Goal: Task Accomplishment & Management: Use online tool/utility

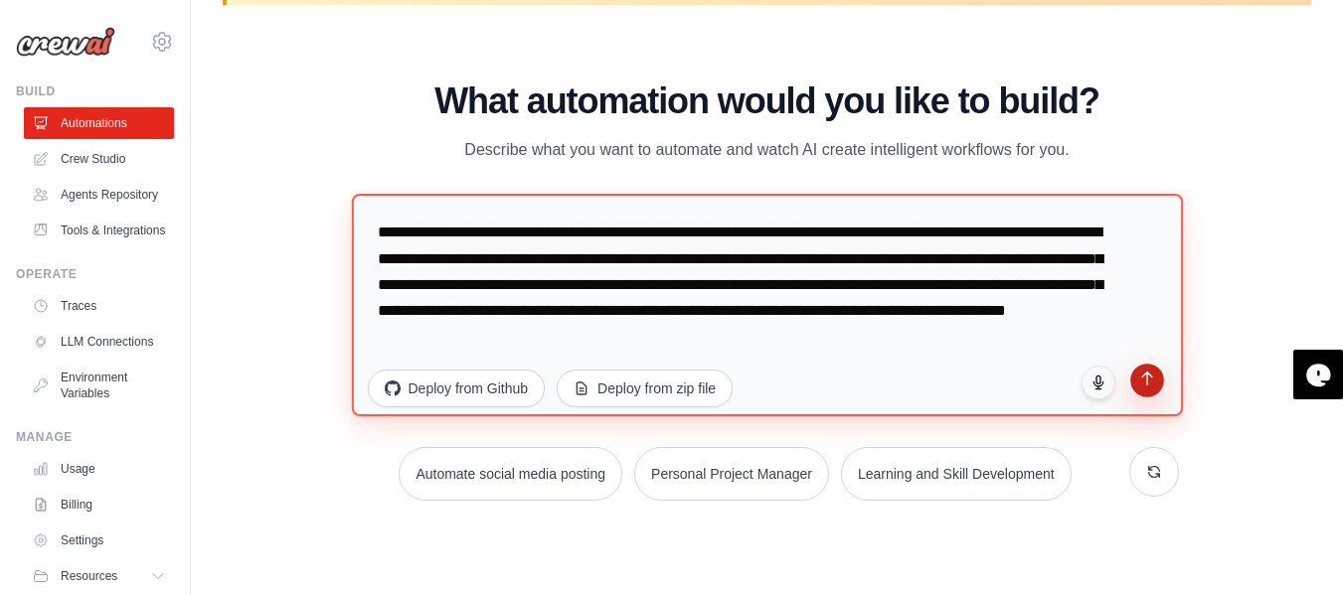
type textarea "**********"
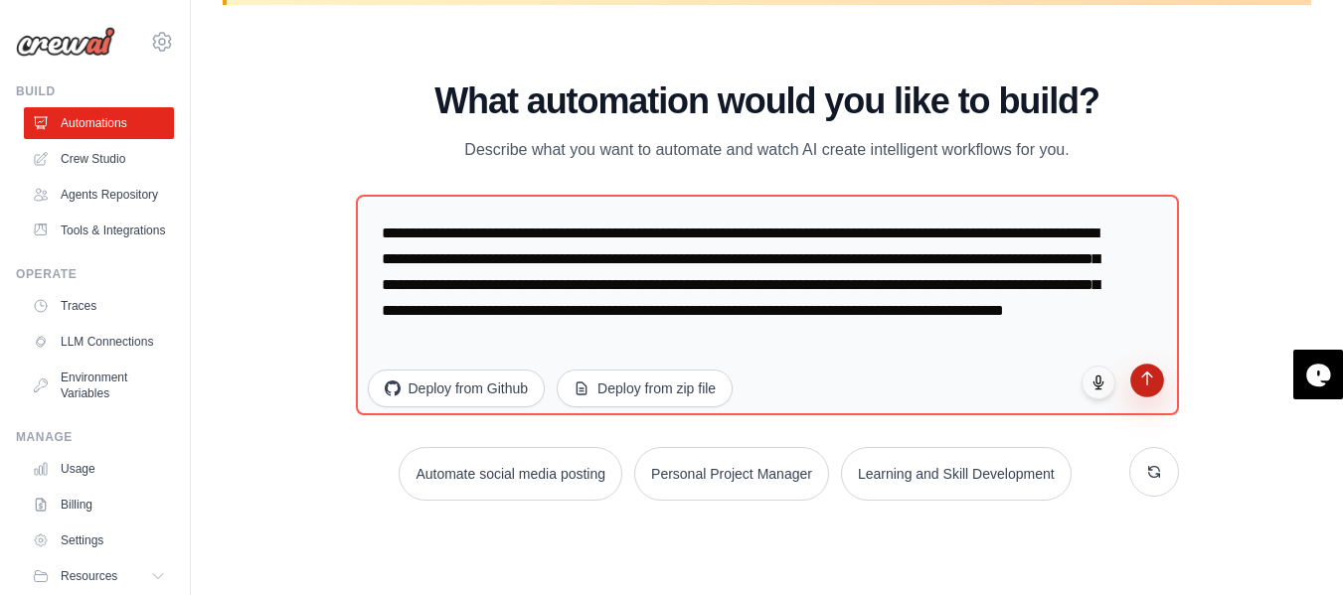
click at [1148, 377] on icon "submit" at bounding box center [1146, 378] width 17 height 17
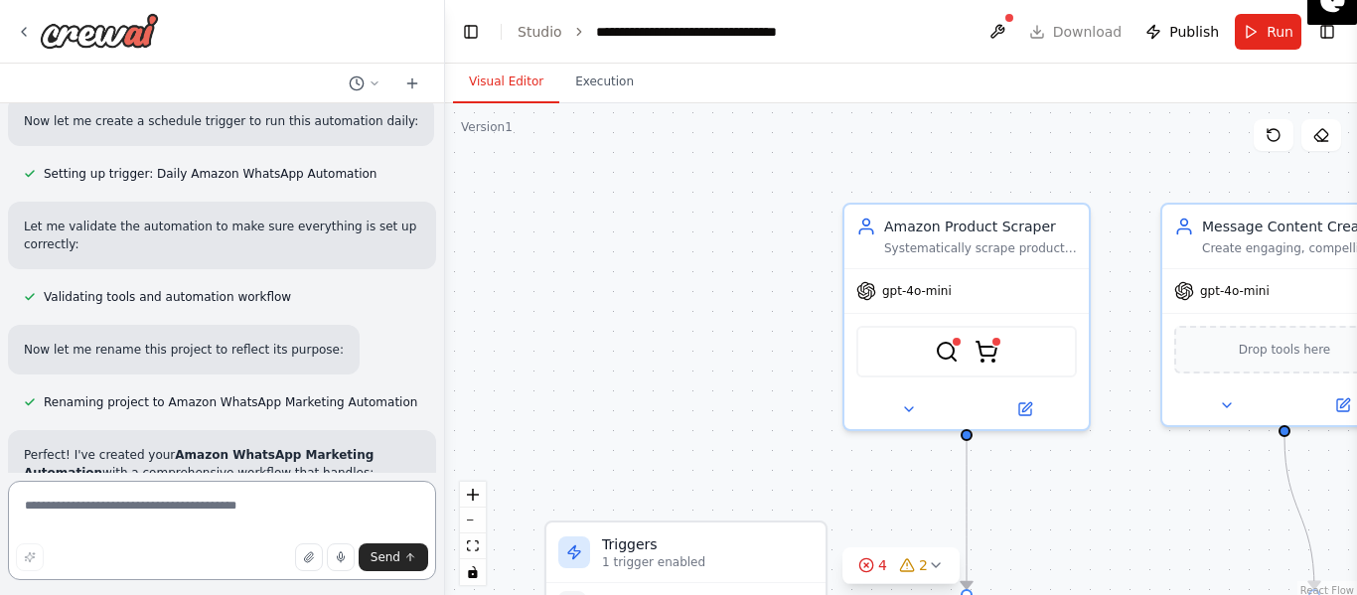
scroll to position [1698, 0]
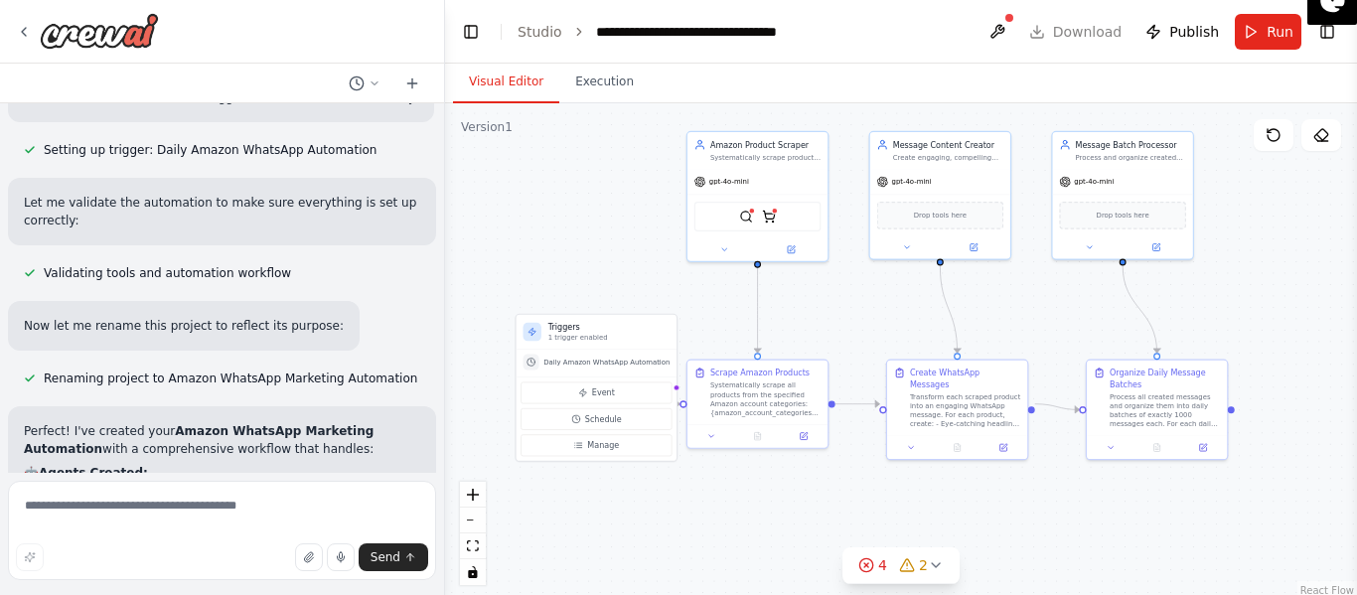
drag, startPoint x: 722, startPoint y: 362, endPoint x: 614, endPoint y: 222, distance: 177.1
click at [614, 222] on div ".deletable-edge-delete-btn { width: 20px; height: 20px; border: 0px solid #ffff…" at bounding box center [901, 351] width 912 height 497
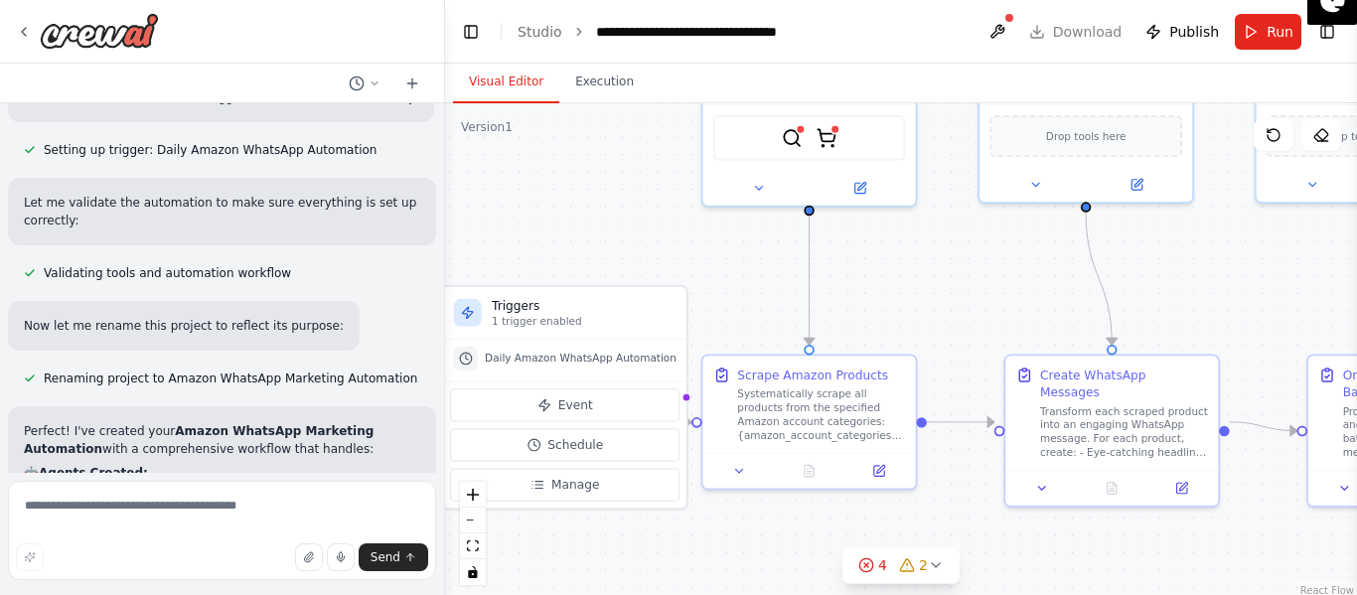
drag, startPoint x: 661, startPoint y: 294, endPoint x: 641, endPoint y: 219, distance: 78.1
click at [641, 219] on div ".deletable-edge-delete-btn { width: 20px; height: 20px; border: 0px solid #ffff…" at bounding box center [901, 351] width 912 height 497
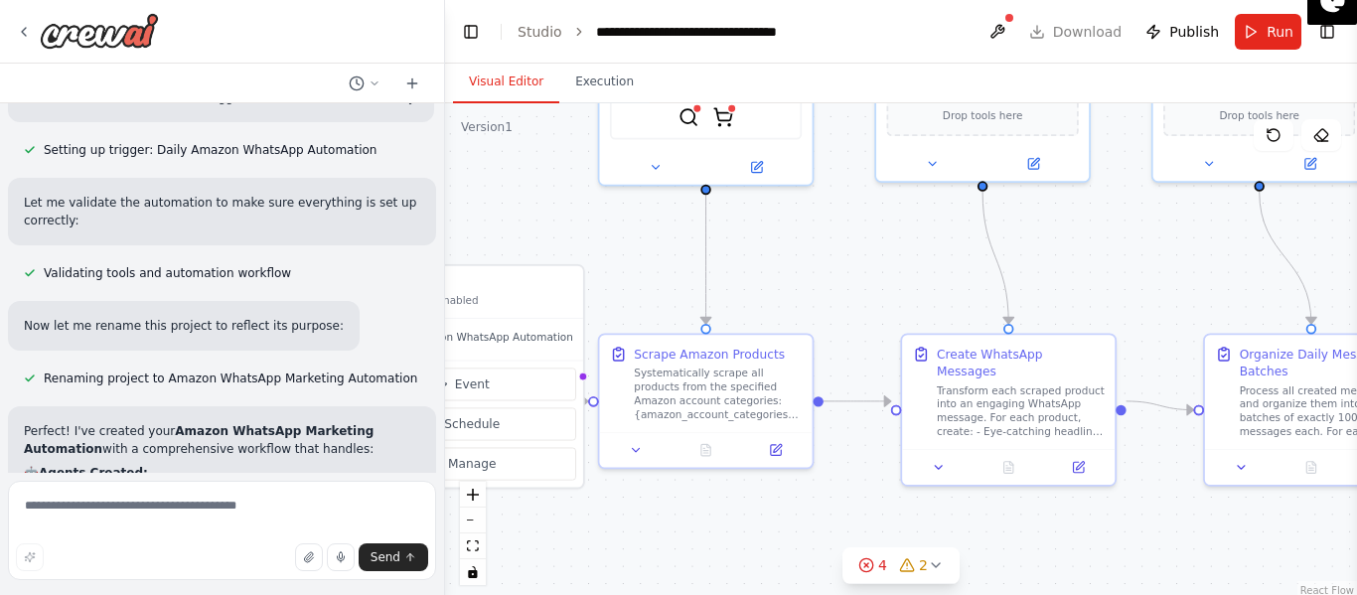
drag, startPoint x: 646, startPoint y: 255, endPoint x: 539, endPoint y: 234, distance: 109.5
click at [539, 234] on div ".deletable-edge-delete-btn { width: 20px; height: 20px; border: 0px solid #ffff…" at bounding box center [901, 351] width 912 height 497
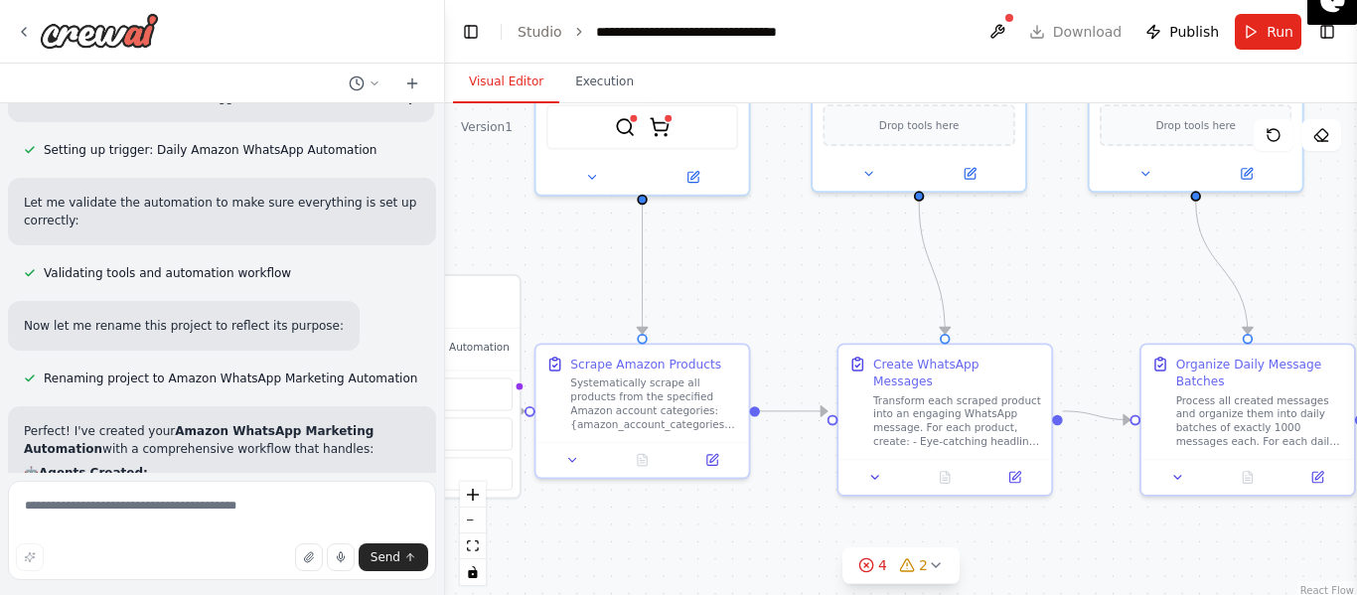
drag, startPoint x: 586, startPoint y: 222, endPoint x: 498, endPoint y: 237, distance: 89.7
click at [498, 237] on div ".deletable-edge-delete-btn { width: 20px; height: 20px; border: 0px solid #ffff…" at bounding box center [901, 351] width 912 height 497
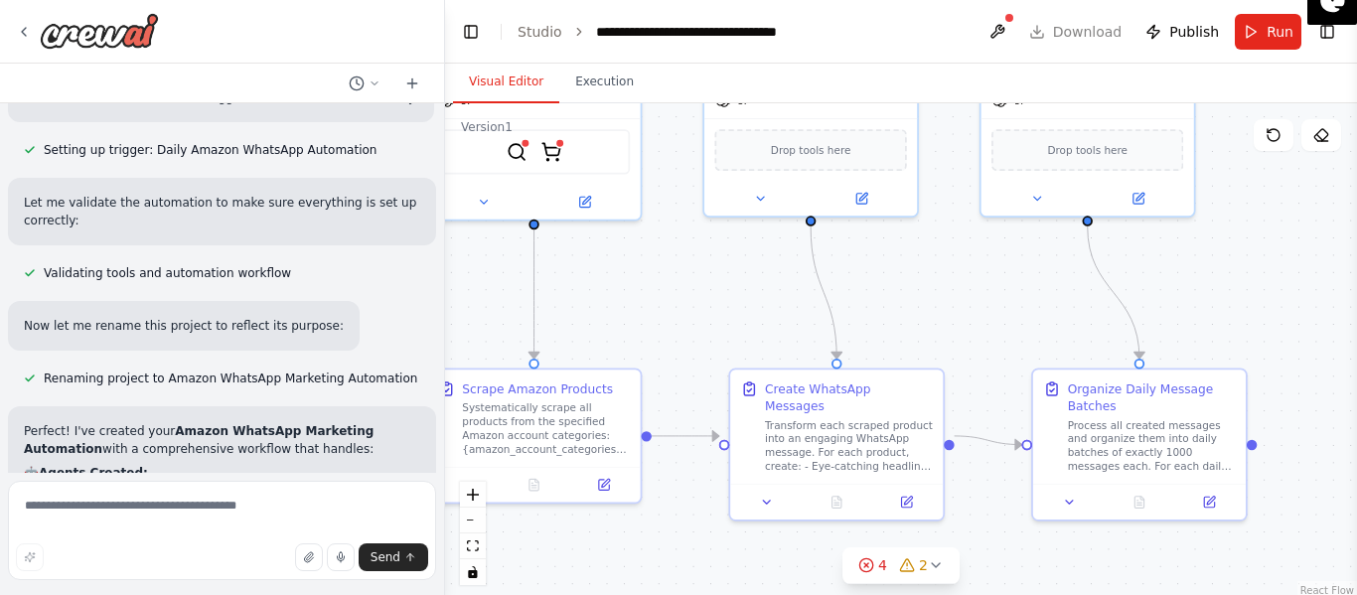
drag, startPoint x: 716, startPoint y: 278, endPoint x: 619, endPoint y: 301, distance: 99.1
click at [619, 301] on div ".deletable-edge-delete-btn { width: 20px; height: 20px; border: 0px solid #ffff…" at bounding box center [901, 351] width 912 height 497
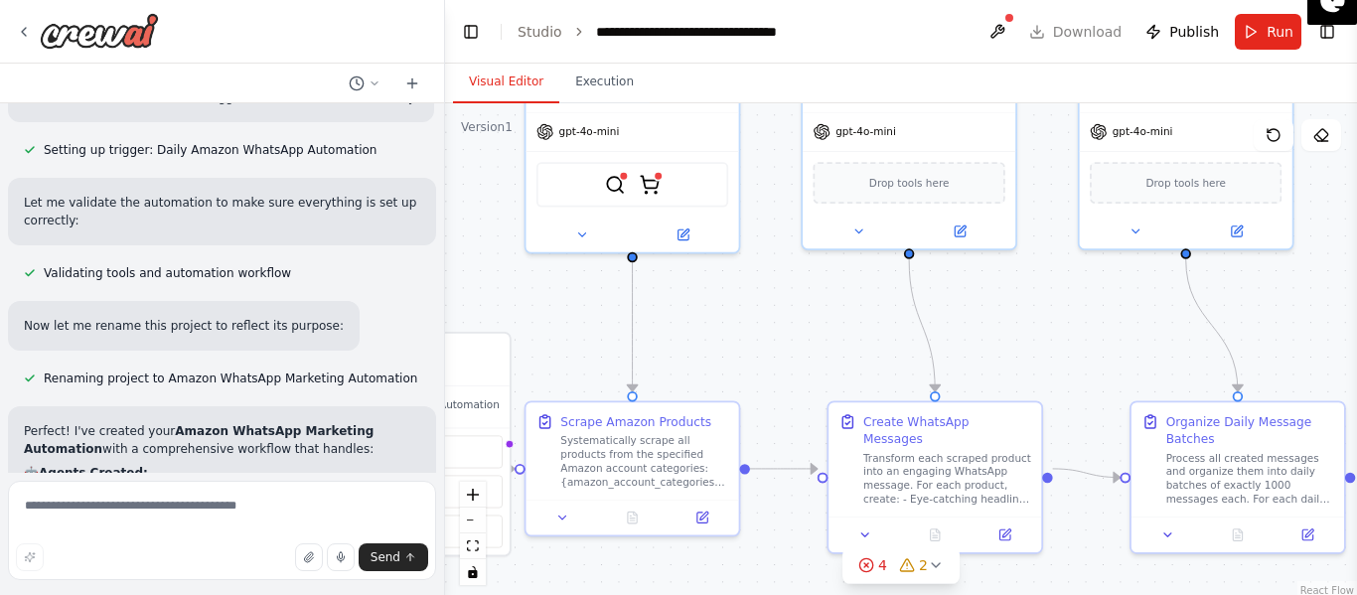
drag, startPoint x: 913, startPoint y: 281, endPoint x: 1157, endPoint y: 307, distance: 244.8
click at [1149, 307] on div ".deletable-edge-delete-btn { width: 20px; height: 20px; border: 0px solid #ffff…" at bounding box center [901, 351] width 912 height 497
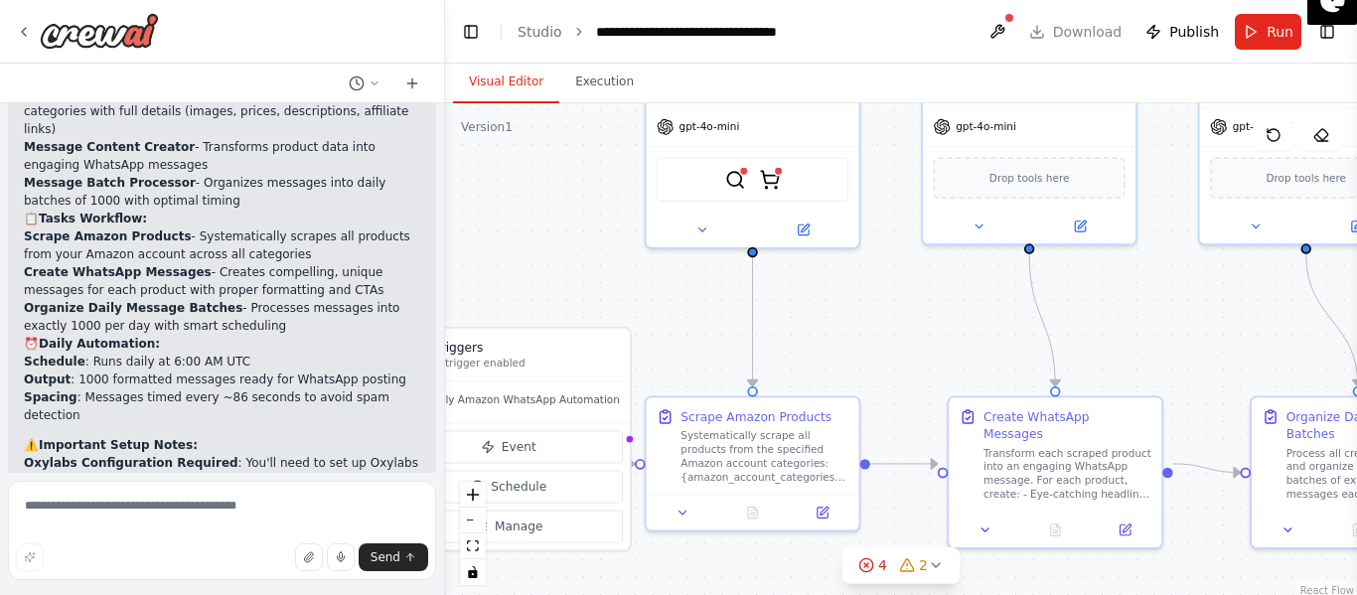
scroll to position [2195, 0]
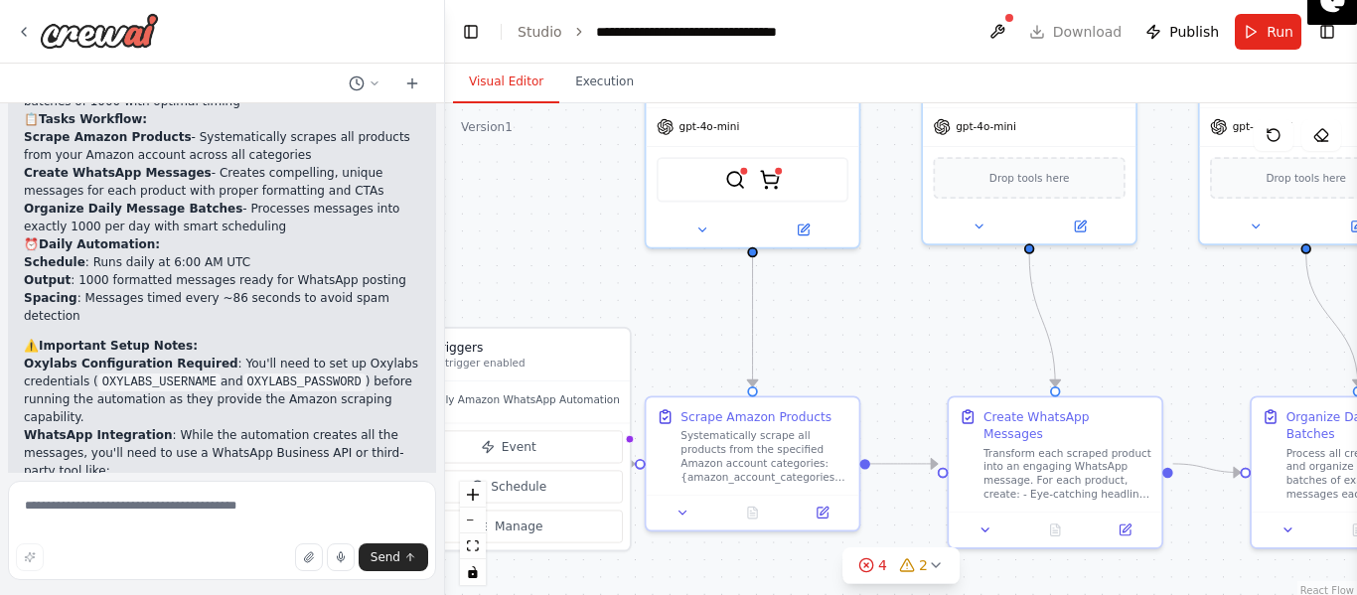
click at [217, 426] on p "WhatsApp Integration : While the automation creates all the messages, you'll ne…" at bounding box center [222, 453] width 397 height 54
click at [218, 426] on p "WhatsApp Integration : While the automation creates all the messages, you'll ne…" at bounding box center [222, 453] width 397 height 54
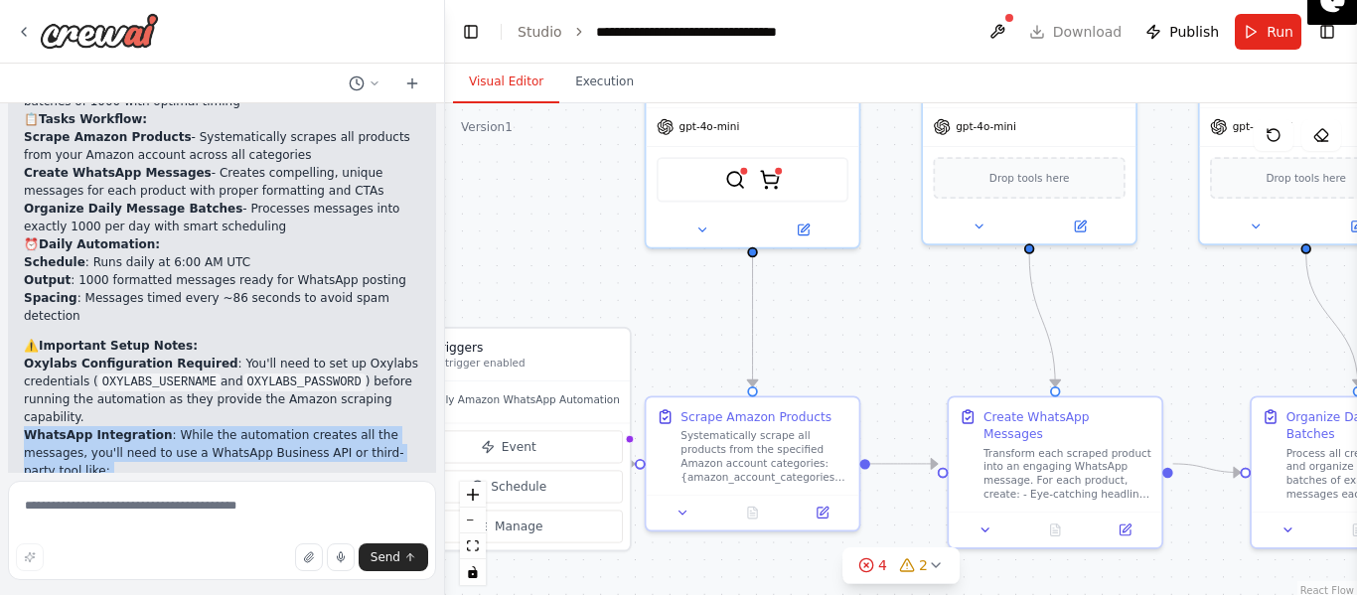
click at [218, 426] on p "WhatsApp Integration : While the automation creates all the messages, you'll ne…" at bounding box center [222, 453] width 397 height 54
click at [215, 426] on p "WhatsApp Integration : While the automation creates all the messages, you'll ne…" at bounding box center [222, 453] width 397 height 54
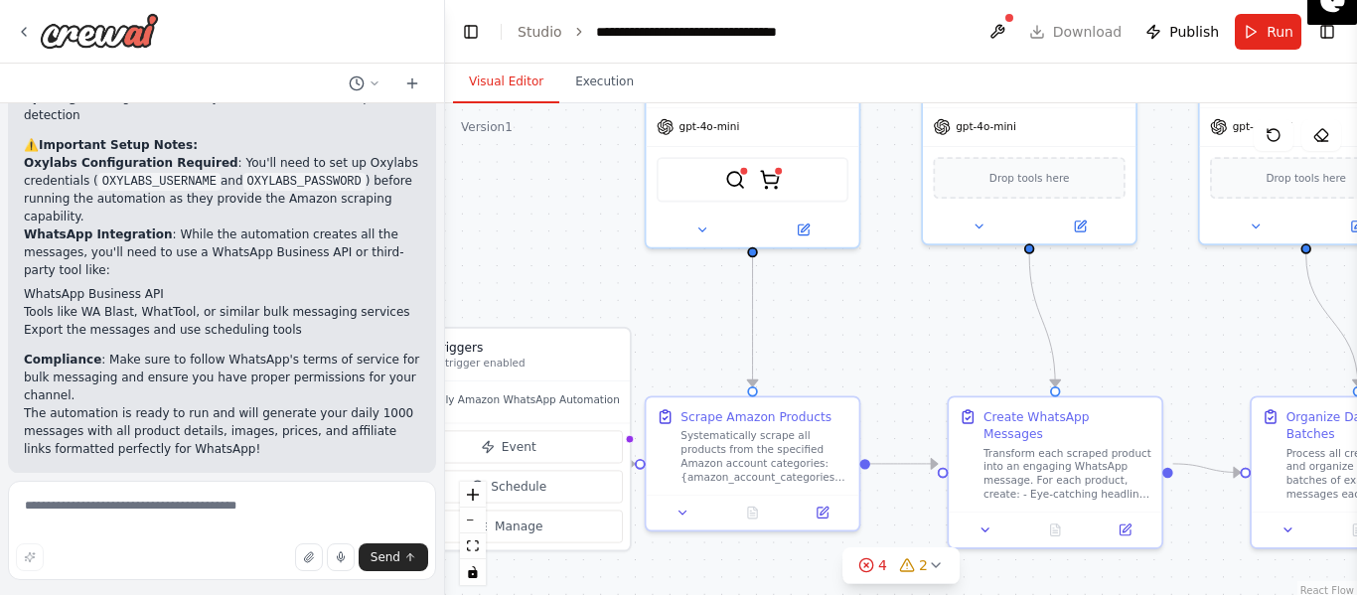
scroll to position [2098, 0]
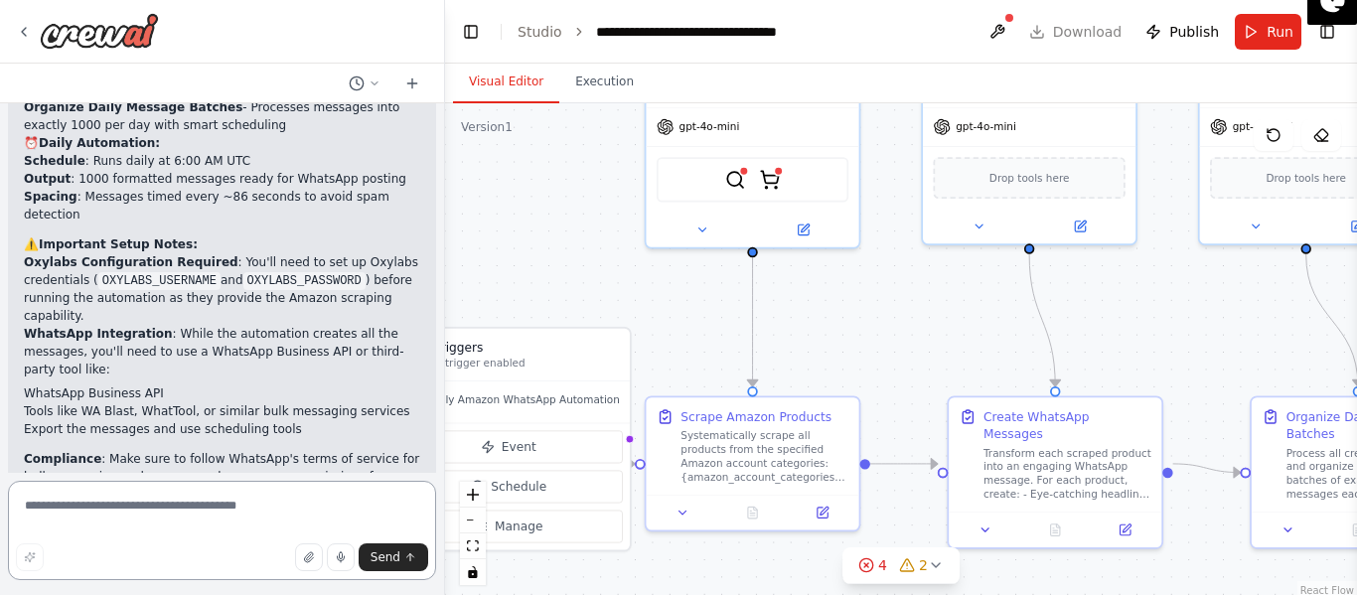
click at [144, 510] on textarea at bounding box center [222, 530] width 428 height 99
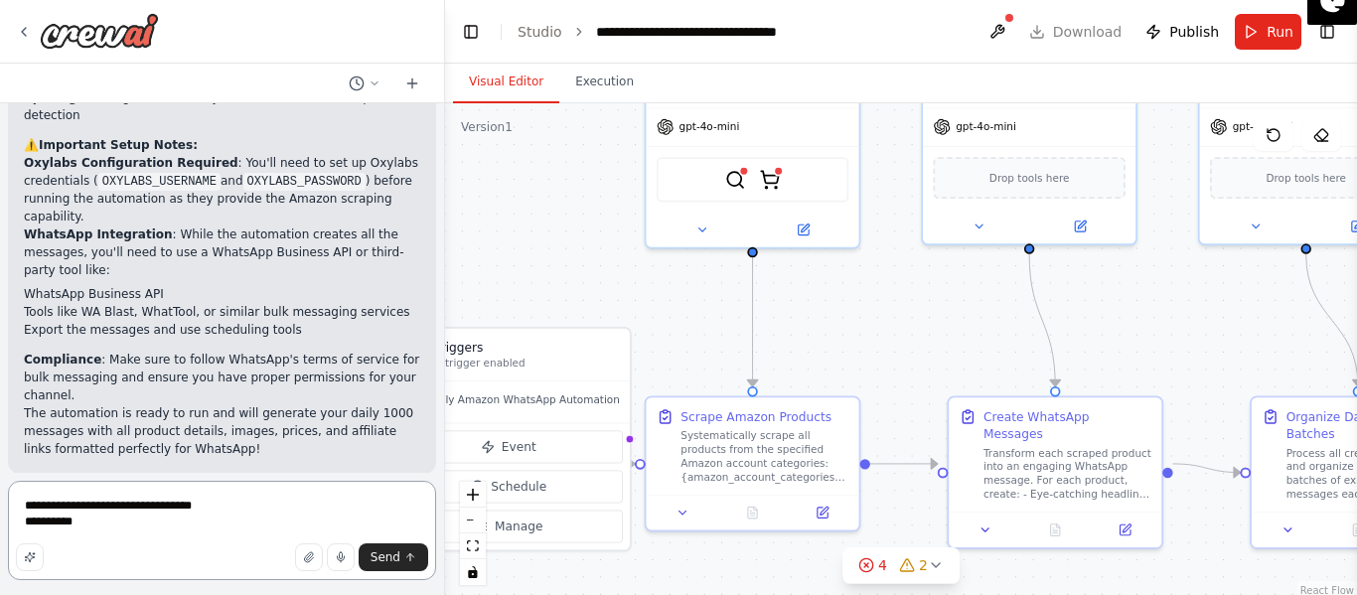
paste textarea "**********"
type textarea "**********"
click at [400, 557] on button "Send" at bounding box center [394, 558] width 70 height 28
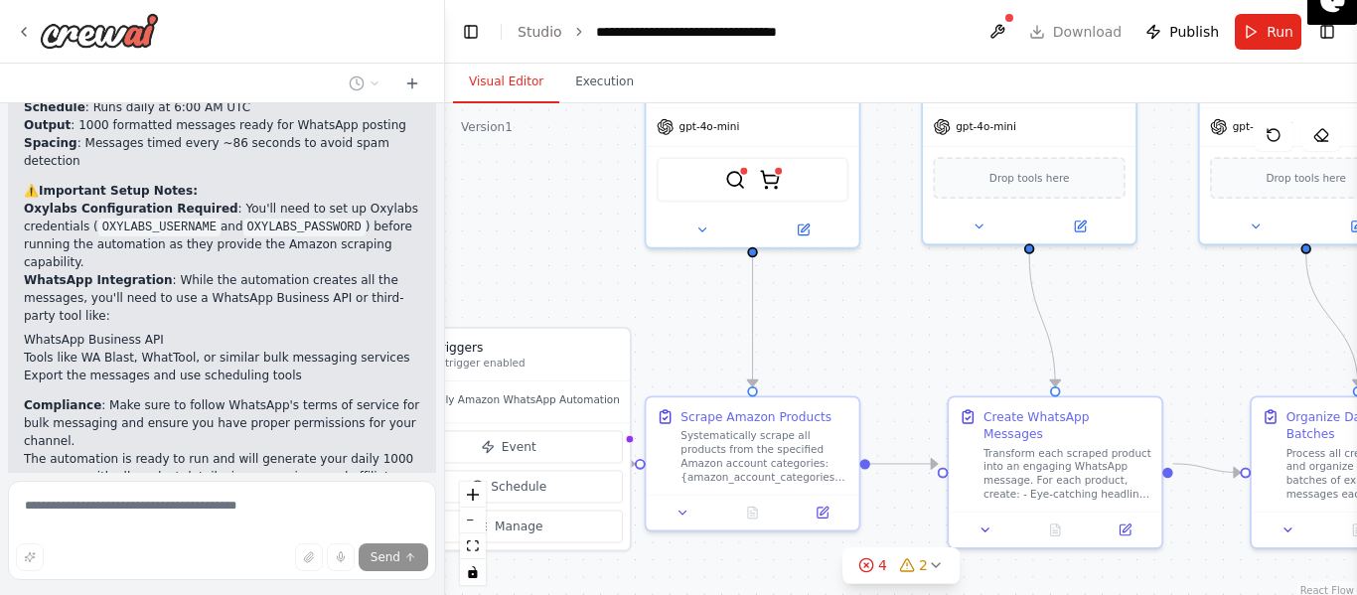
scroll to position [2428, 0]
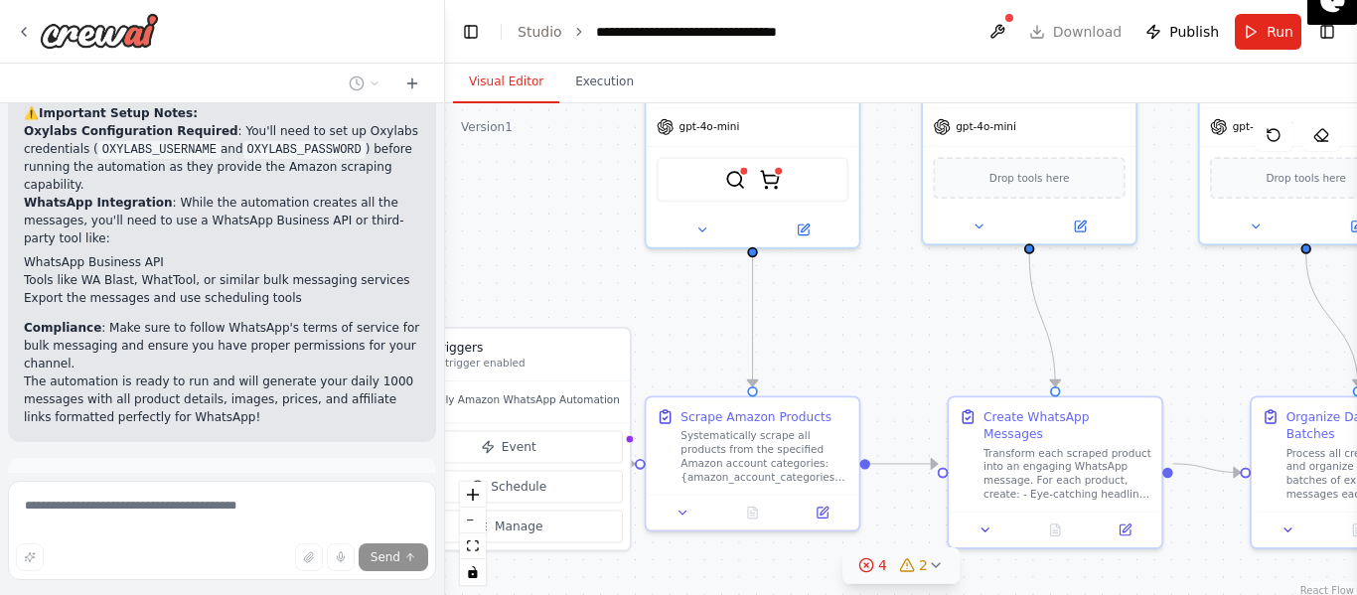
click at [919, 576] on button "4 2" at bounding box center [901, 566] width 117 height 37
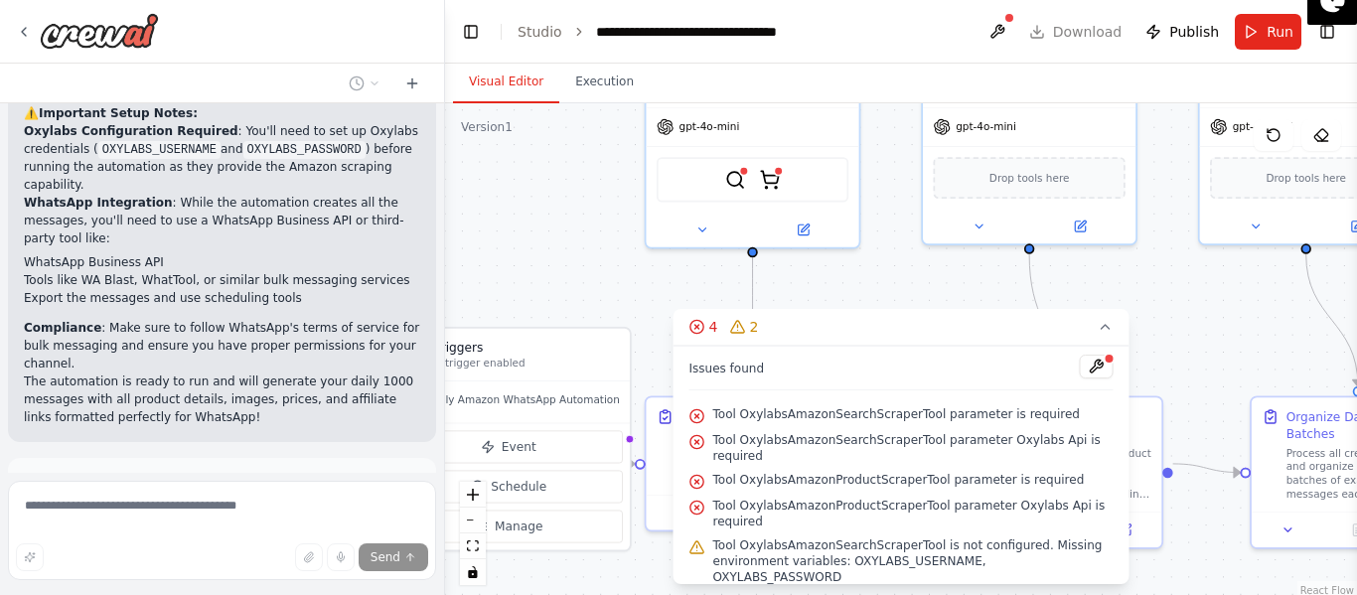
scroll to position [22, 0]
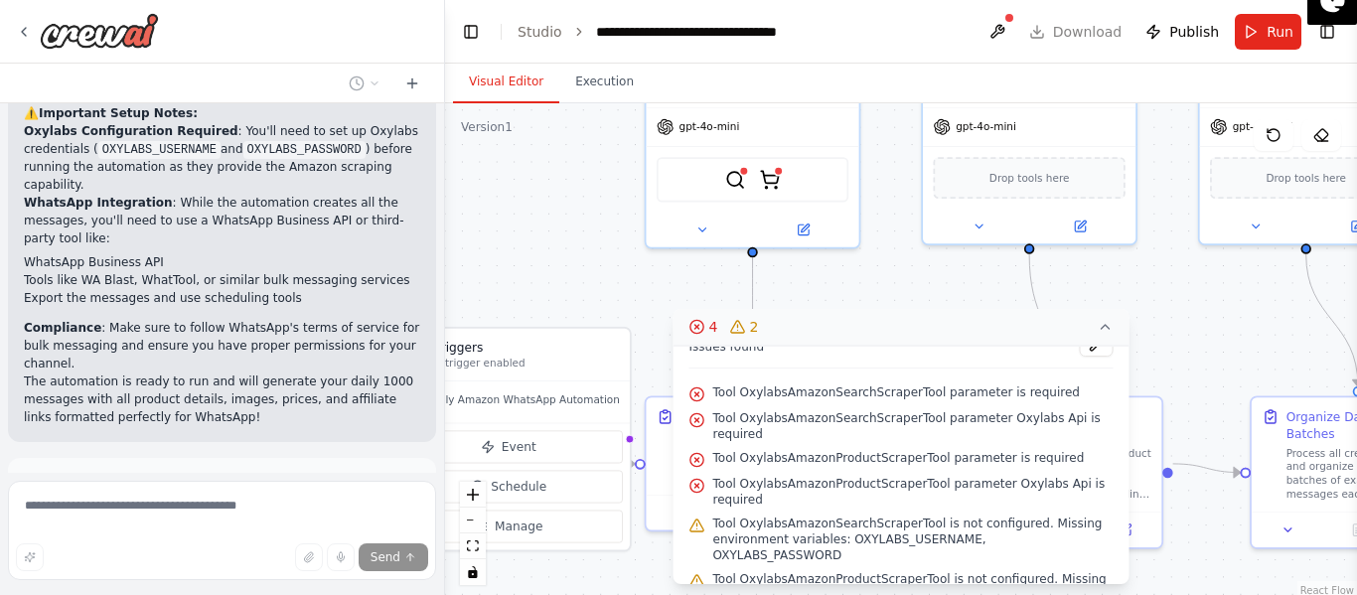
click at [1102, 330] on icon at bounding box center [1106, 327] width 16 height 16
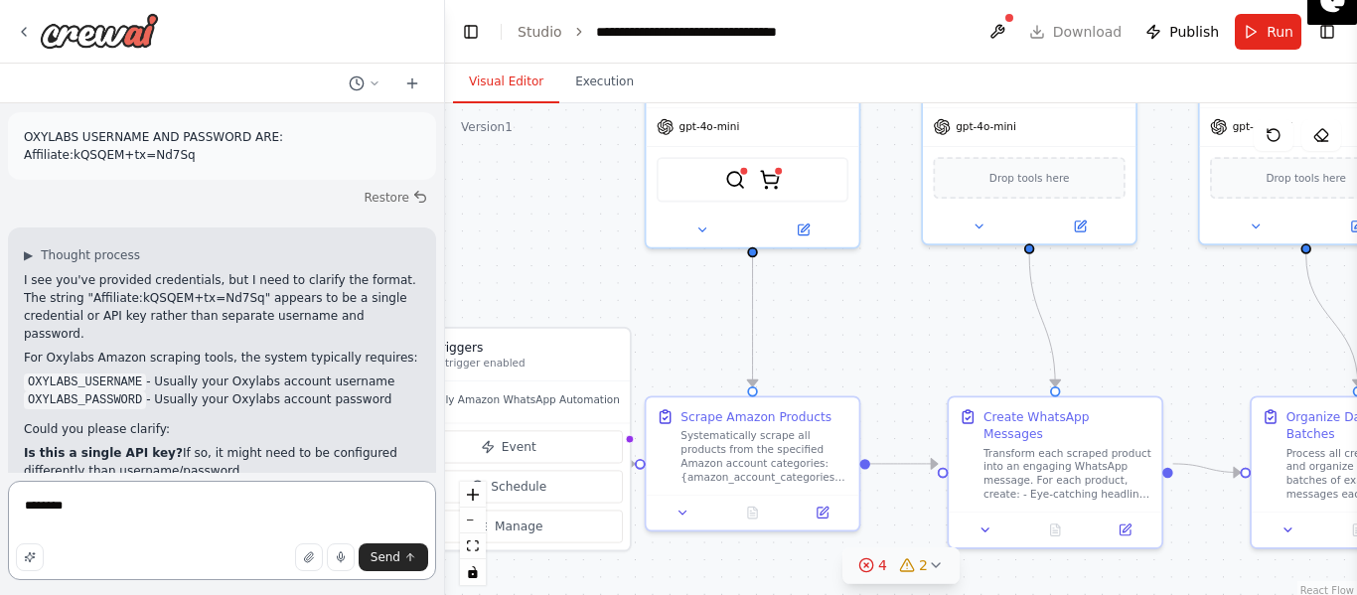
scroll to position [2475, 0]
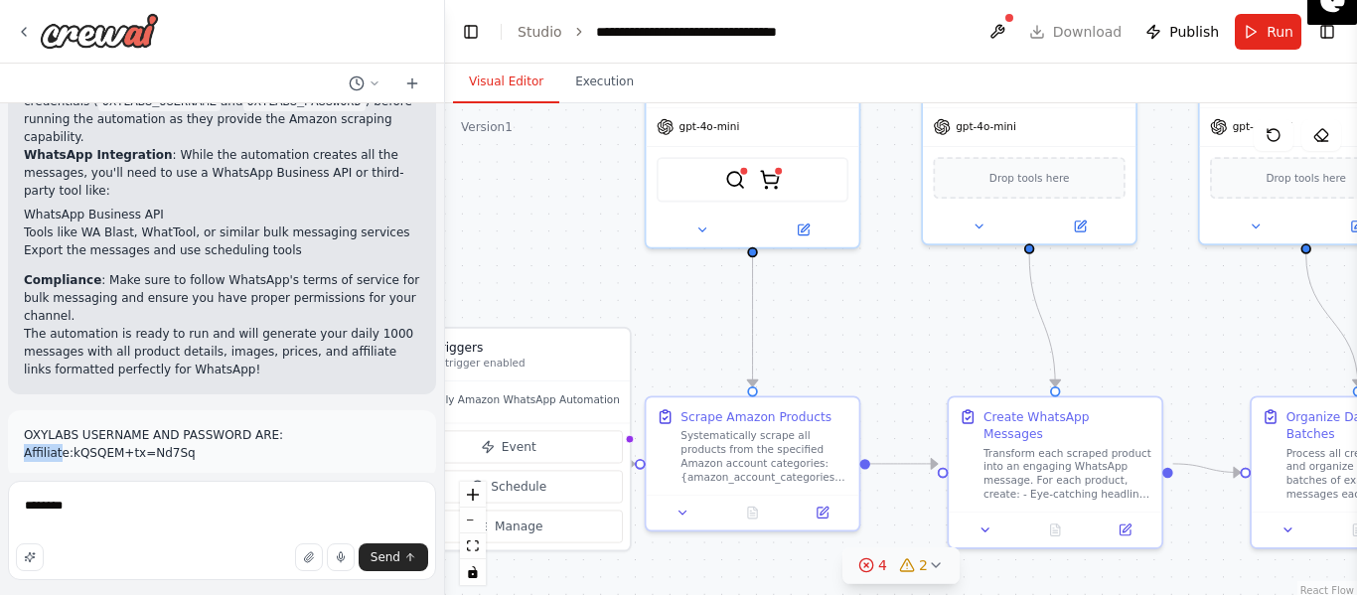
drag, startPoint x: 62, startPoint y: 276, endPoint x: 15, endPoint y: 276, distance: 46.7
click at [15, 410] on div "OXYLABS USERNAME AND PASSWORD ARE: Affiliate:kQSQEM+tx=Nd7Sq" at bounding box center [222, 444] width 428 height 68
click at [58, 426] on p "OXYLABS USERNAME AND PASSWORD ARE: Affiliate:kQSQEM+tx=Nd7Sq" at bounding box center [222, 444] width 397 height 36
drag, startPoint x: 27, startPoint y: 276, endPoint x: 64, endPoint y: 282, distance: 37.2
click at [64, 426] on p "OXYLABS USERNAME AND PASSWORD ARE: Affiliate:kQSQEM+tx=Nd7Sq" at bounding box center [222, 444] width 397 height 36
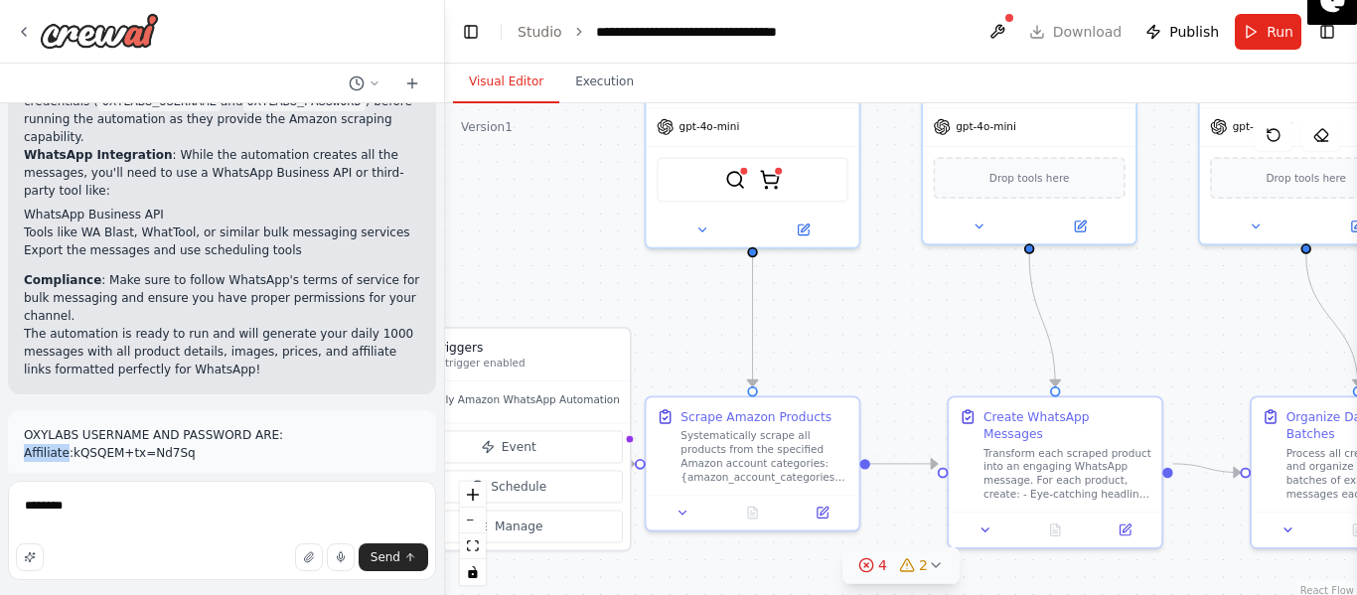
copy p "Affiliate"
click at [99, 518] on textarea "********" at bounding box center [222, 530] width 428 height 99
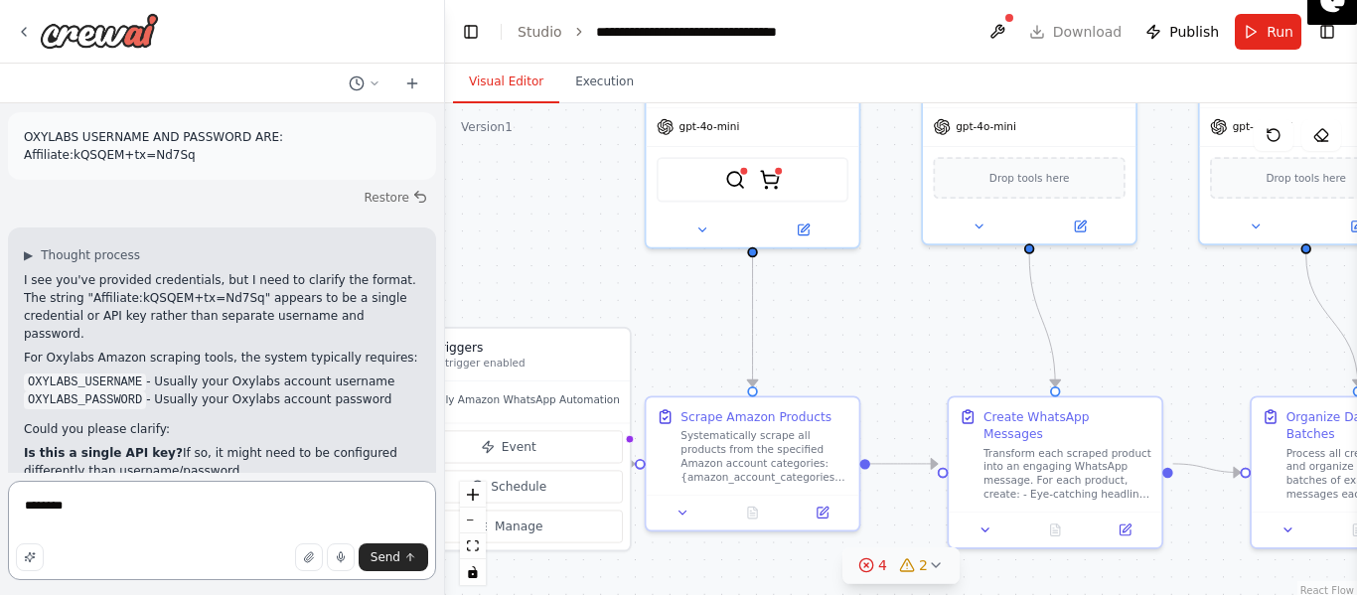
scroll to position [2674, 0]
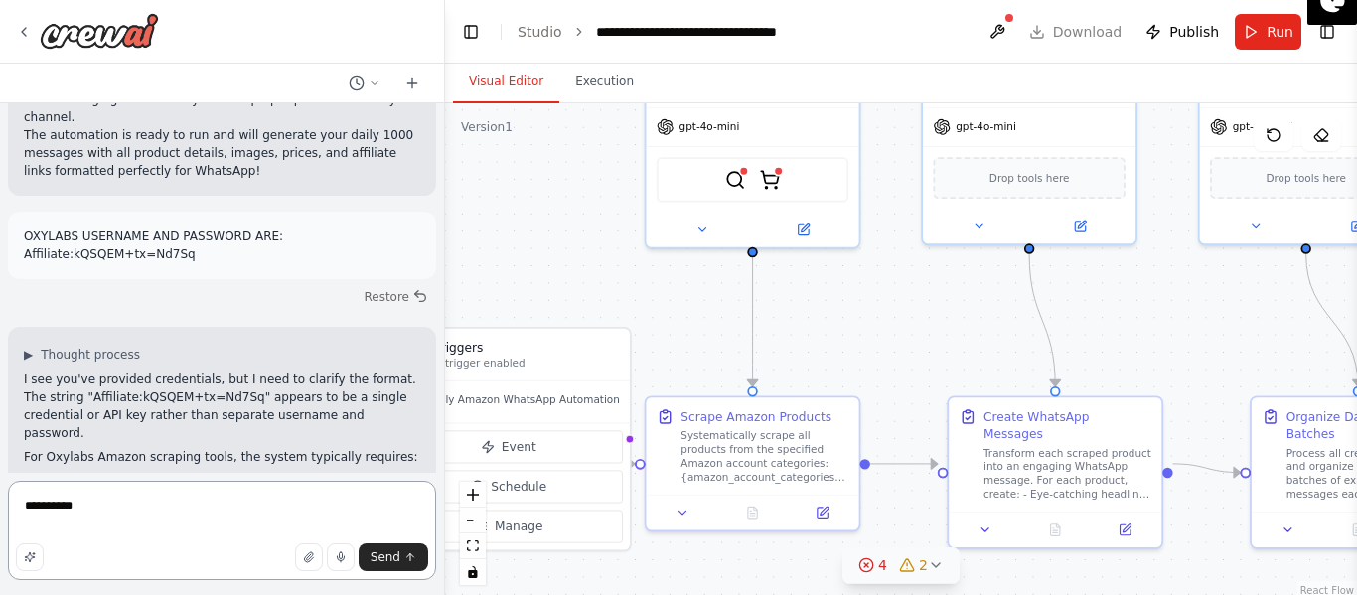
paste textarea "**********"
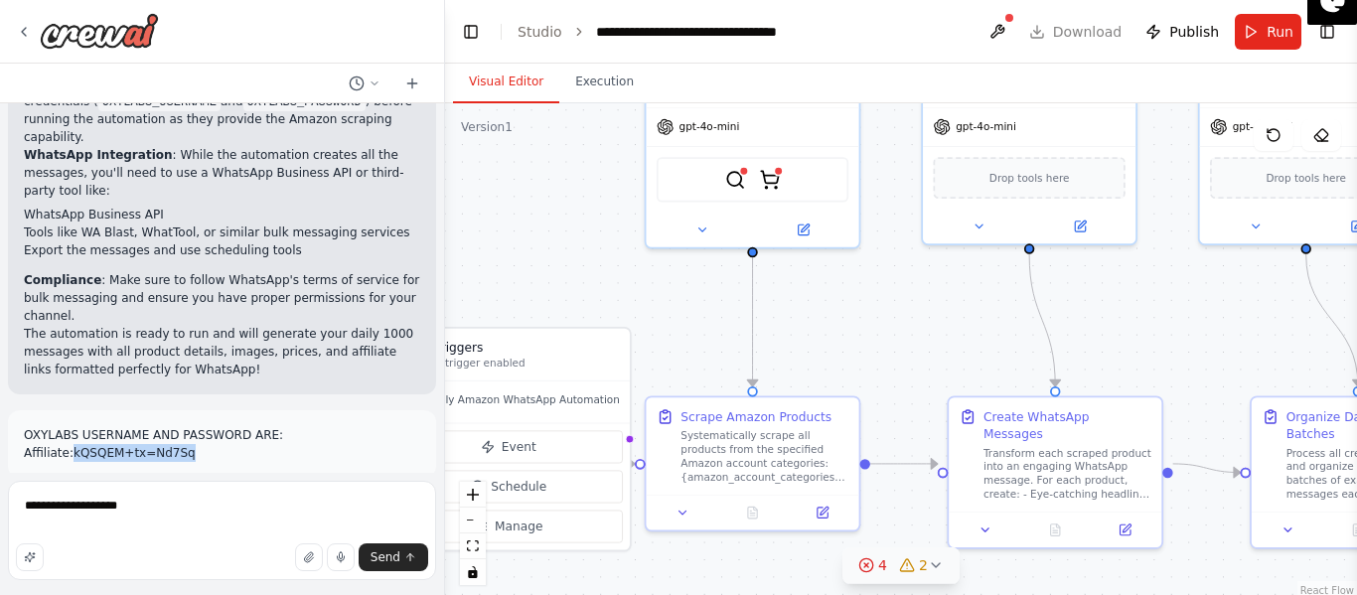
drag, startPoint x: 190, startPoint y: 271, endPoint x: 71, endPoint y: 282, distance: 119.8
click at [71, 426] on p "OXYLABS USERNAME AND PASSWORD ARE: Affiliate:kQSQEM+tx=Nd7Sq" at bounding box center [222, 444] width 397 height 36
copy p "kQSQEM+tx=Nd7Sq"
click at [174, 525] on textarea "**********" at bounding box center [222, 530] width 428 height 99
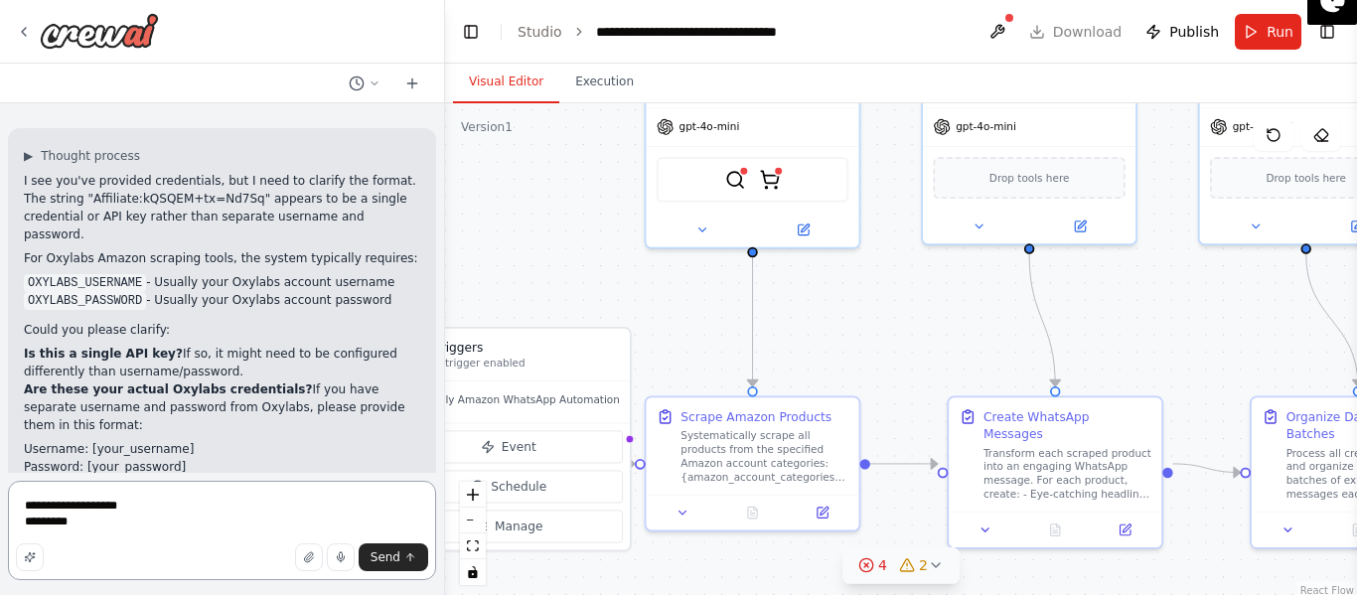
paste textarea "**********"
type textarea "**********"
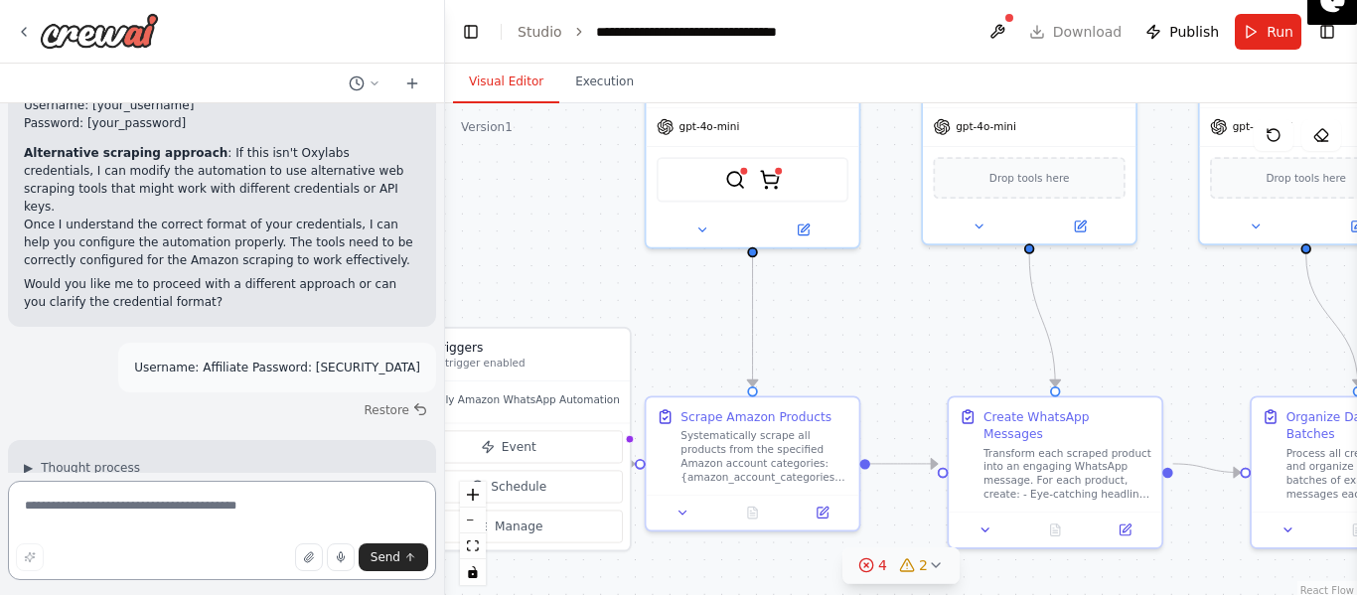
scroll to position [3111, 0]
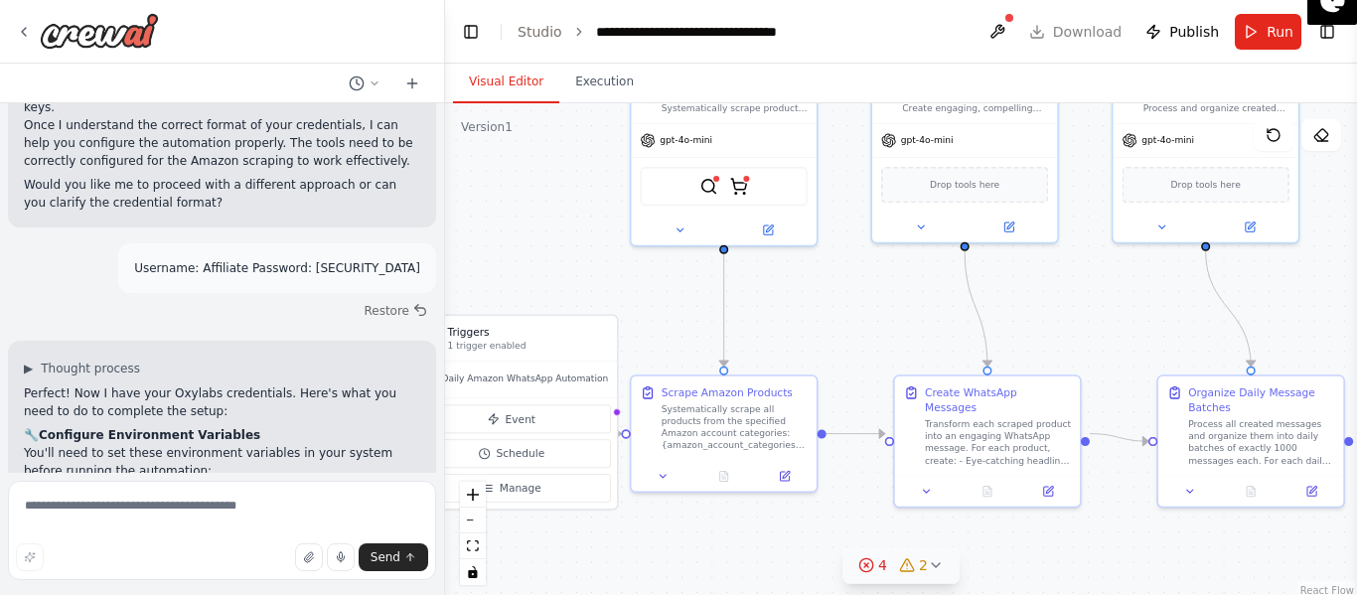
drag, startPoint x: 930, startPoint y: 345, endPoint x: 972, endPoint y: 307, distance: 56.3
click at [972, 307] on div ".deletable-edge-delete-btn { width: 20px; height: 20px; border: 0px solid #ffff…" at bounding box center [901, 351] width 912 height 497
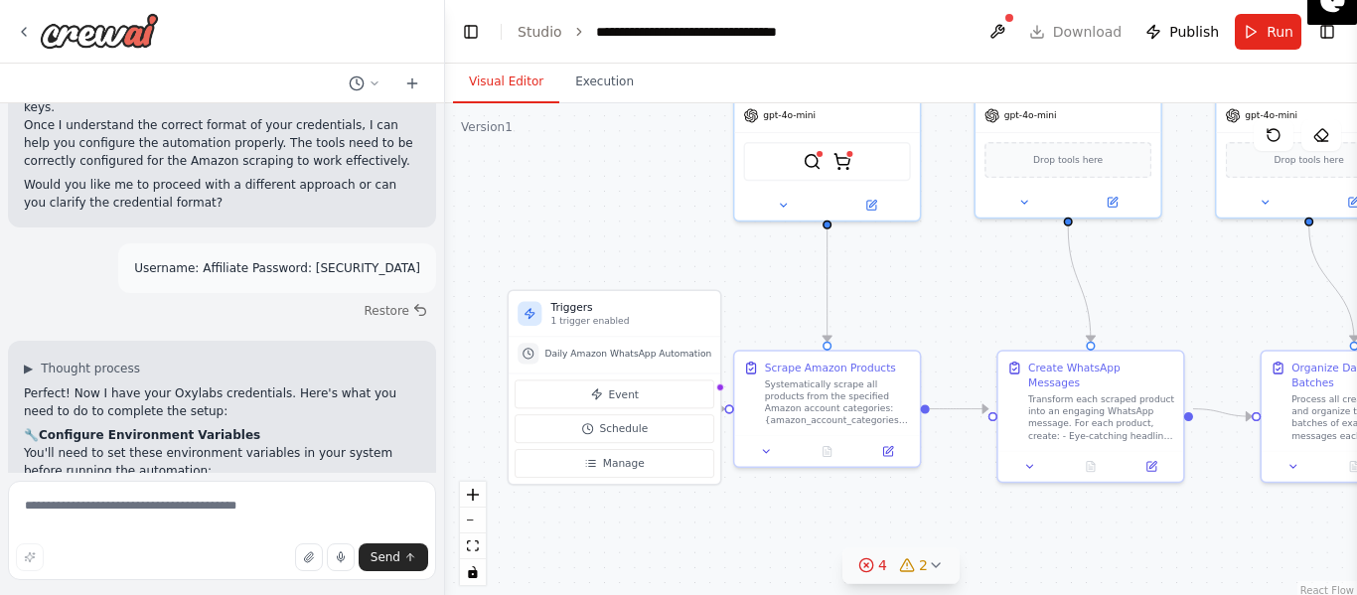
click at [896, 557] on div "4 2" at bounding box center [894, 566] width 70 height 20
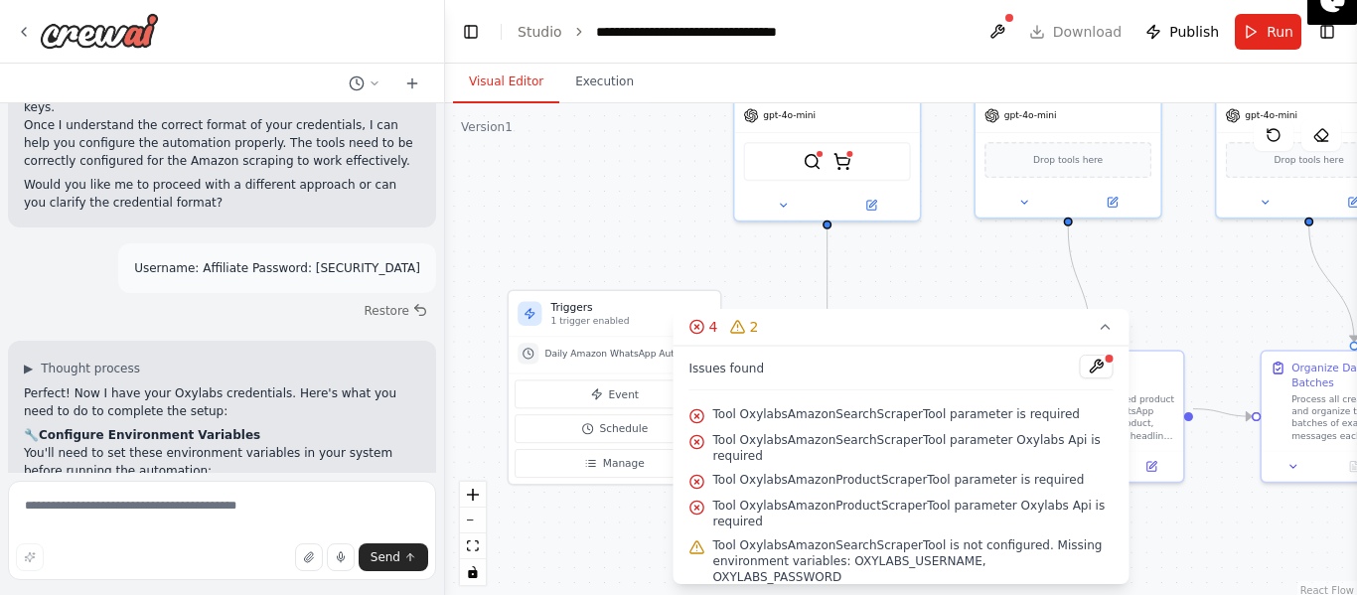
click at [851, 406] on span "Tool OxylabsAmazonSearchScraperTool parameter is required" at bounding box center [897, 414] width 367 height 16
click at [1080, 361] on button at bounding box center [1097, 367] width 34 height 24
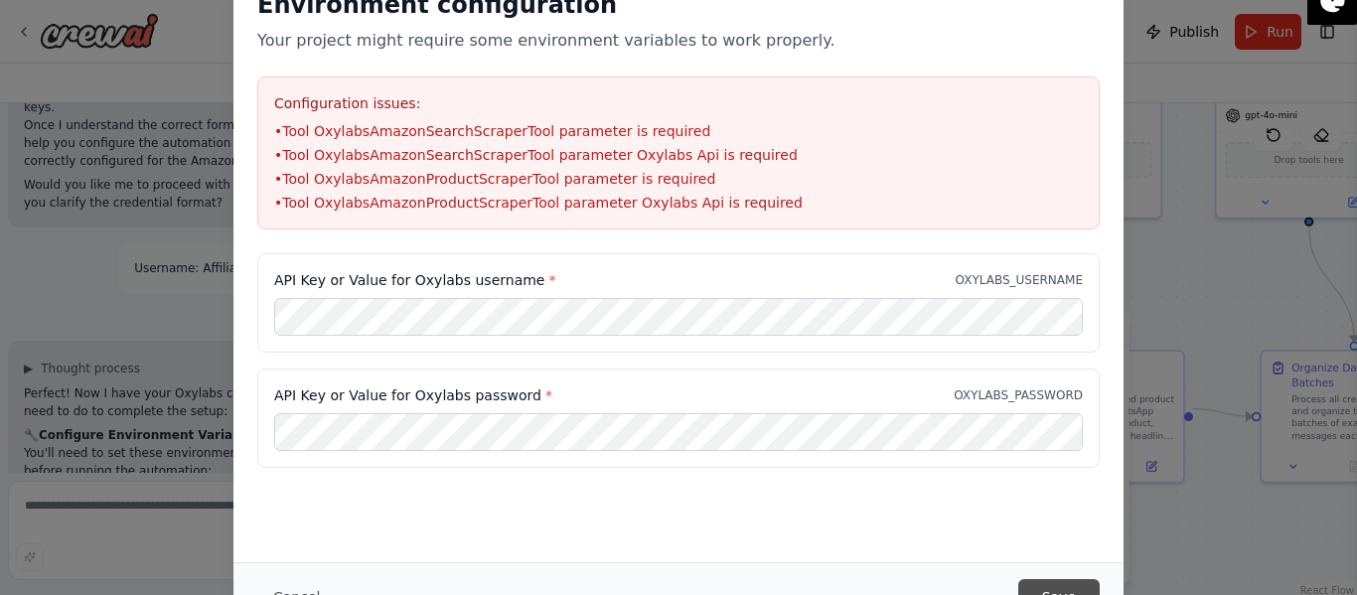
click at [1062, 582] on button "Save" at bounding box center [1059, 597] width 81 height 36
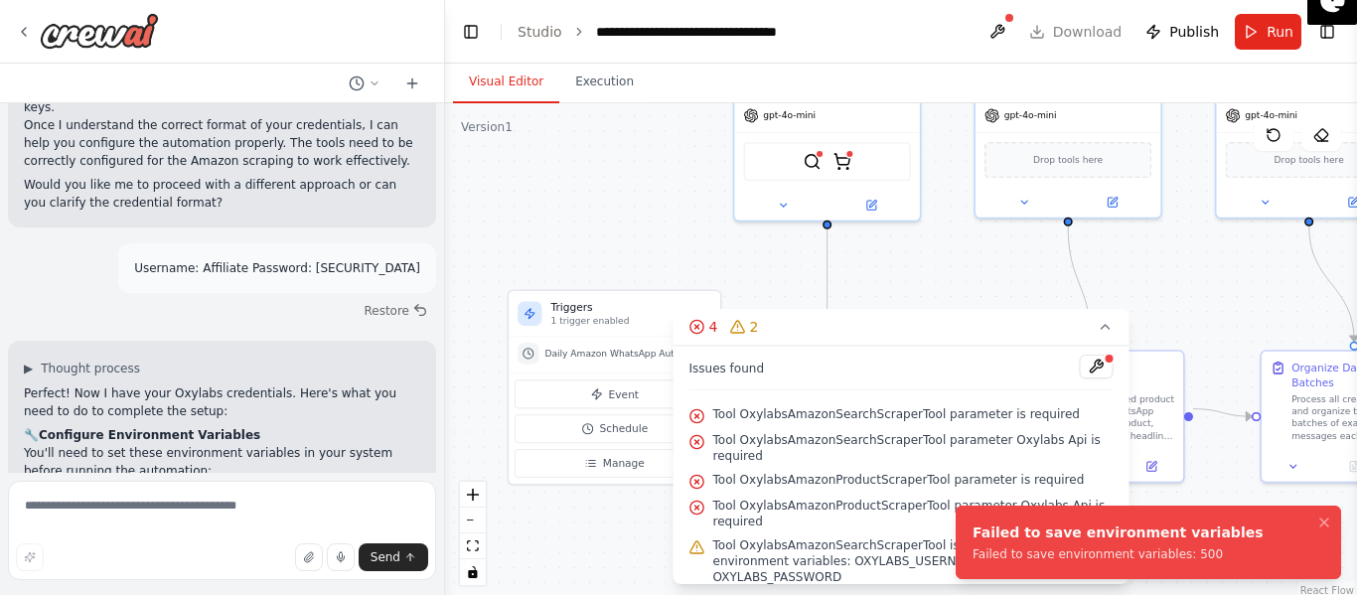
click at [1345, 522] on ol "Failed to save environment variables Failed to save environment variables: 500" at bounding box center [1148, 542] width 417 height 105
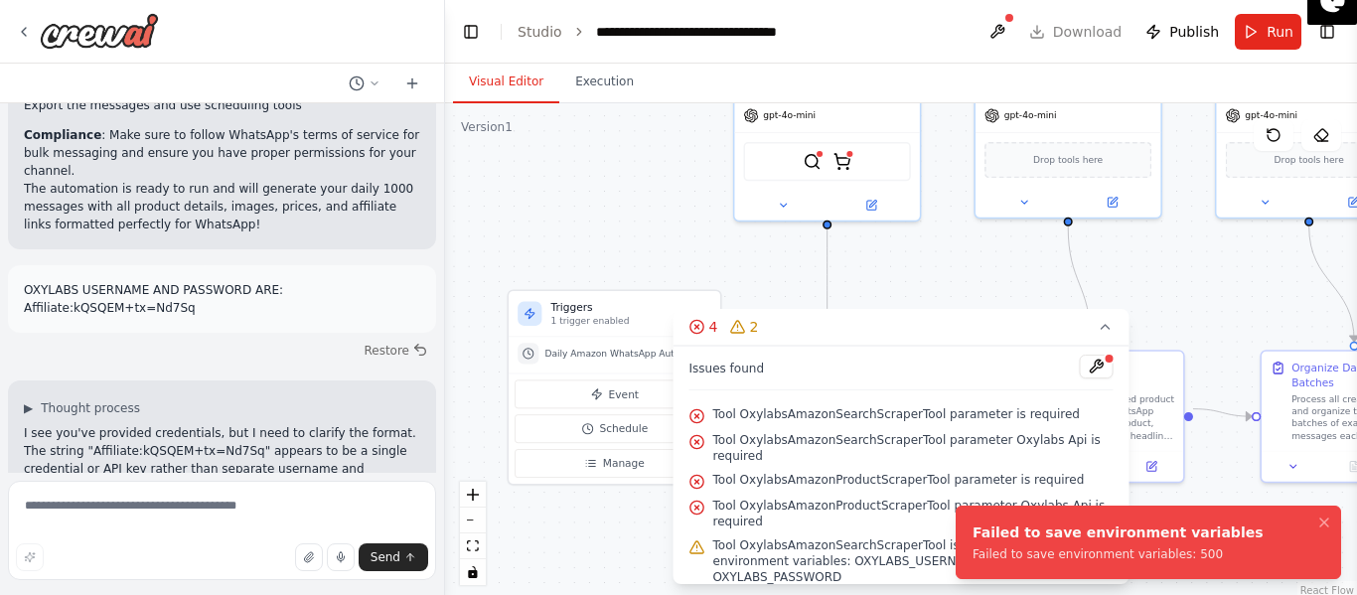
scroll to position [2118, 0]
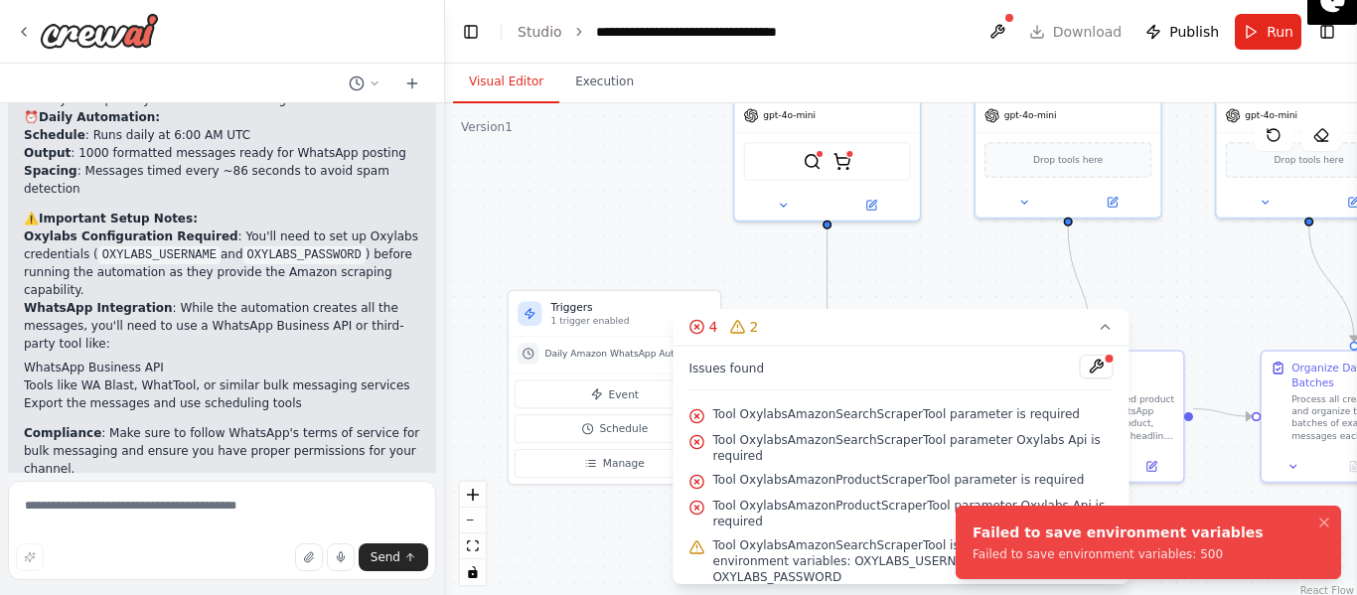
drag, startPoint x: 198, startPoint y: 443, endPoint x: 69, endPoint y: 439, distance: 129.3
click at [69, 579] on p "OXYLABS USERNAME AND PASSWORD ARE: Affiliate:kQSQEM+tx=Nd7Sq" at bounding box center [222, 597] width 397 height 36
copy p "kQSQEM+tx=Nd7Sq"
click at [999, 45] on button at bounding box center [998, 32] width 32 height 36
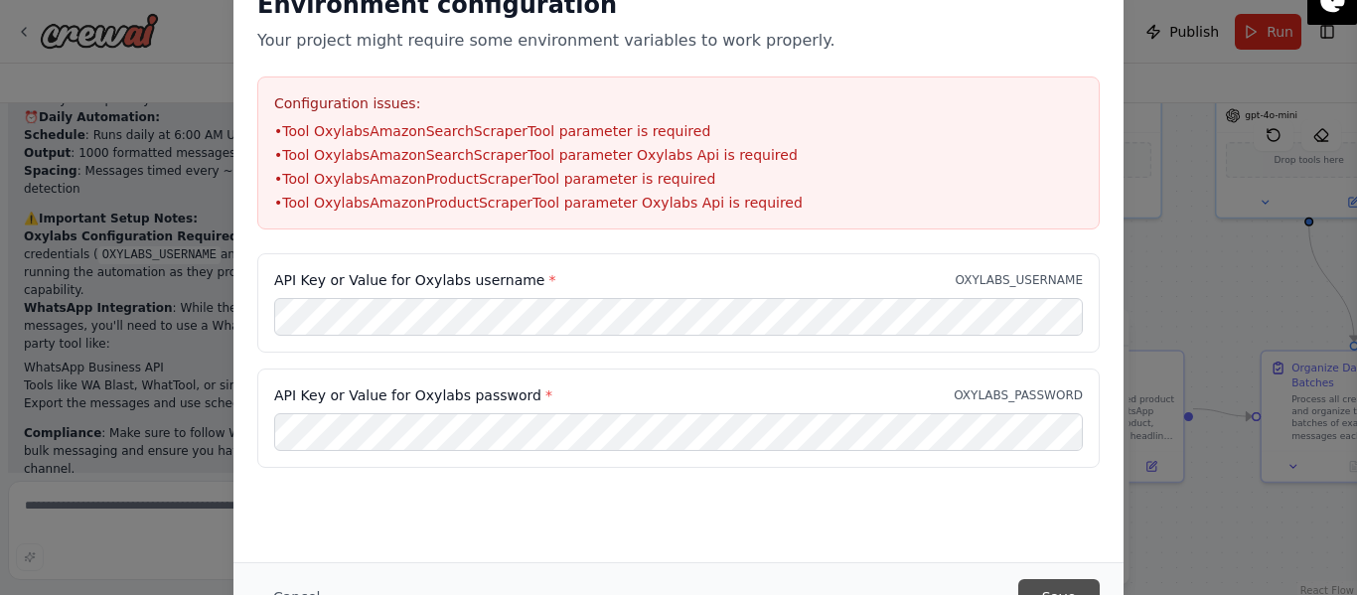
click at [1060, 580] on button "Save" at bounding box center [1059, 597] width 81 height 36
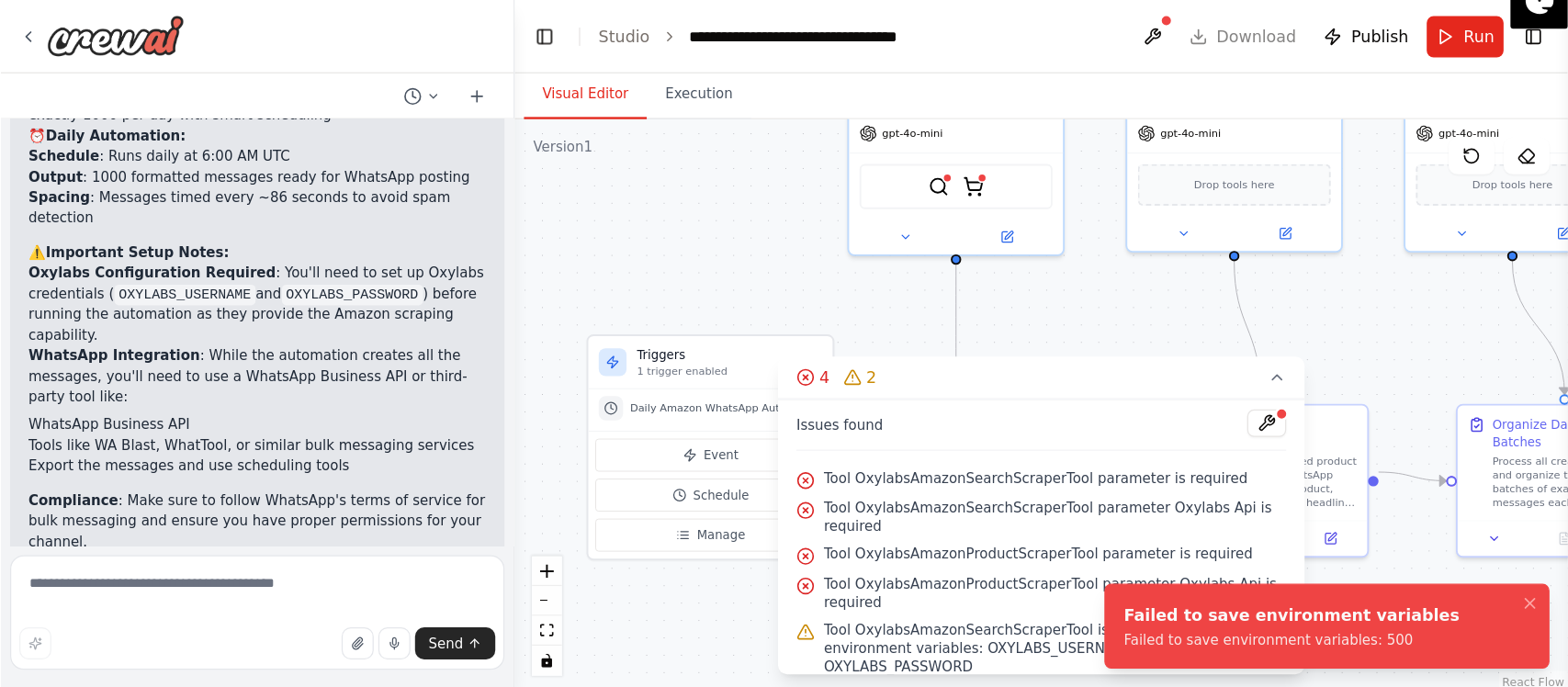
scroll to position [20, 0]
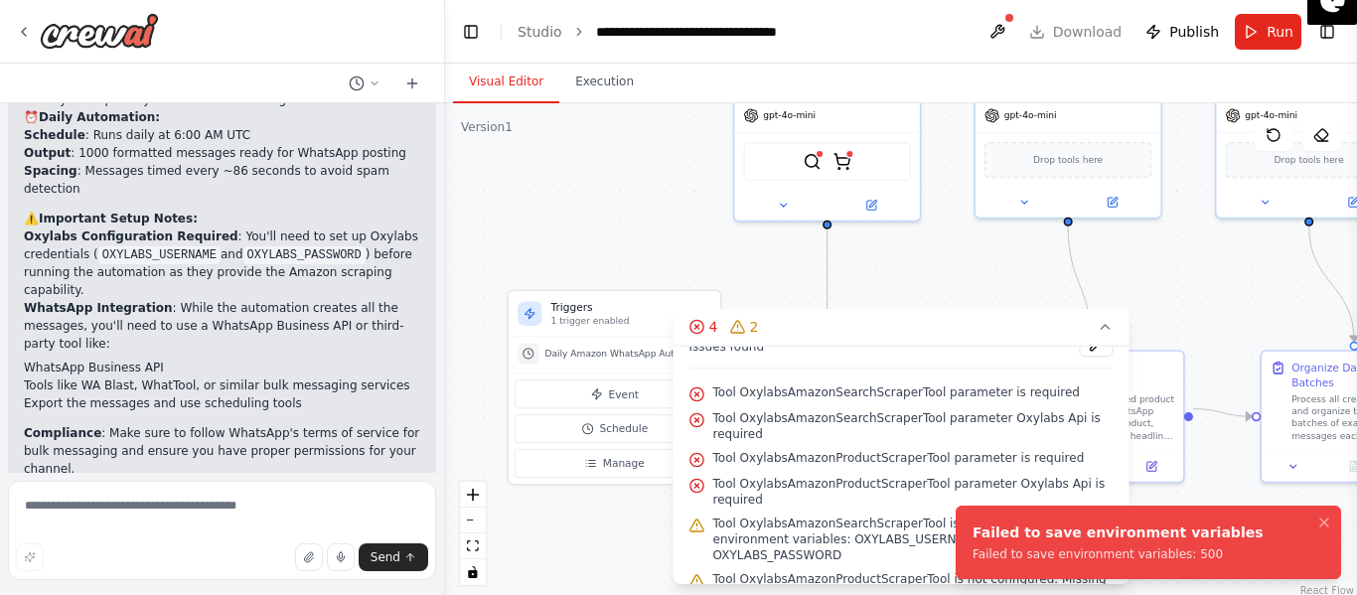
click at [1284, 537] on li "Failed to save environment variables Failed to save environment variables: 500" at bounding box center [1149, 543] width 386 height 74
click at [1335, 518] on button "Notifications (F8)" at bounding box center [1325, 523] width 24 height 24
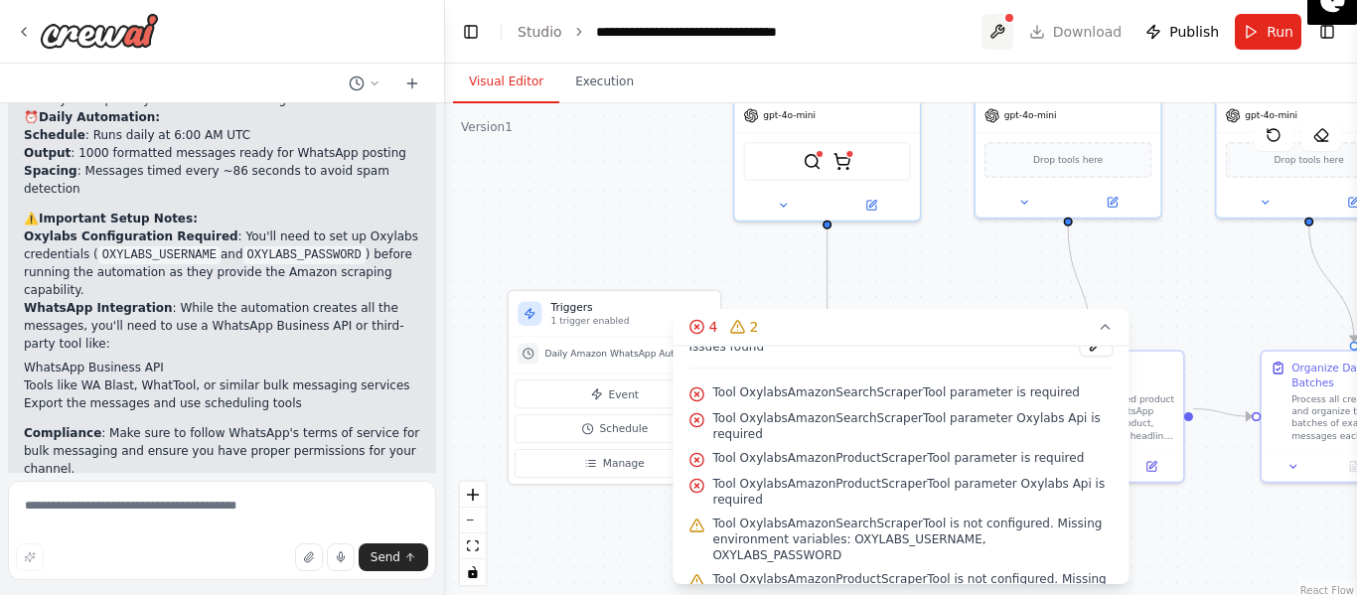
click at [1014, 45] on button at bounding box center [998, 32] width 32 height 36
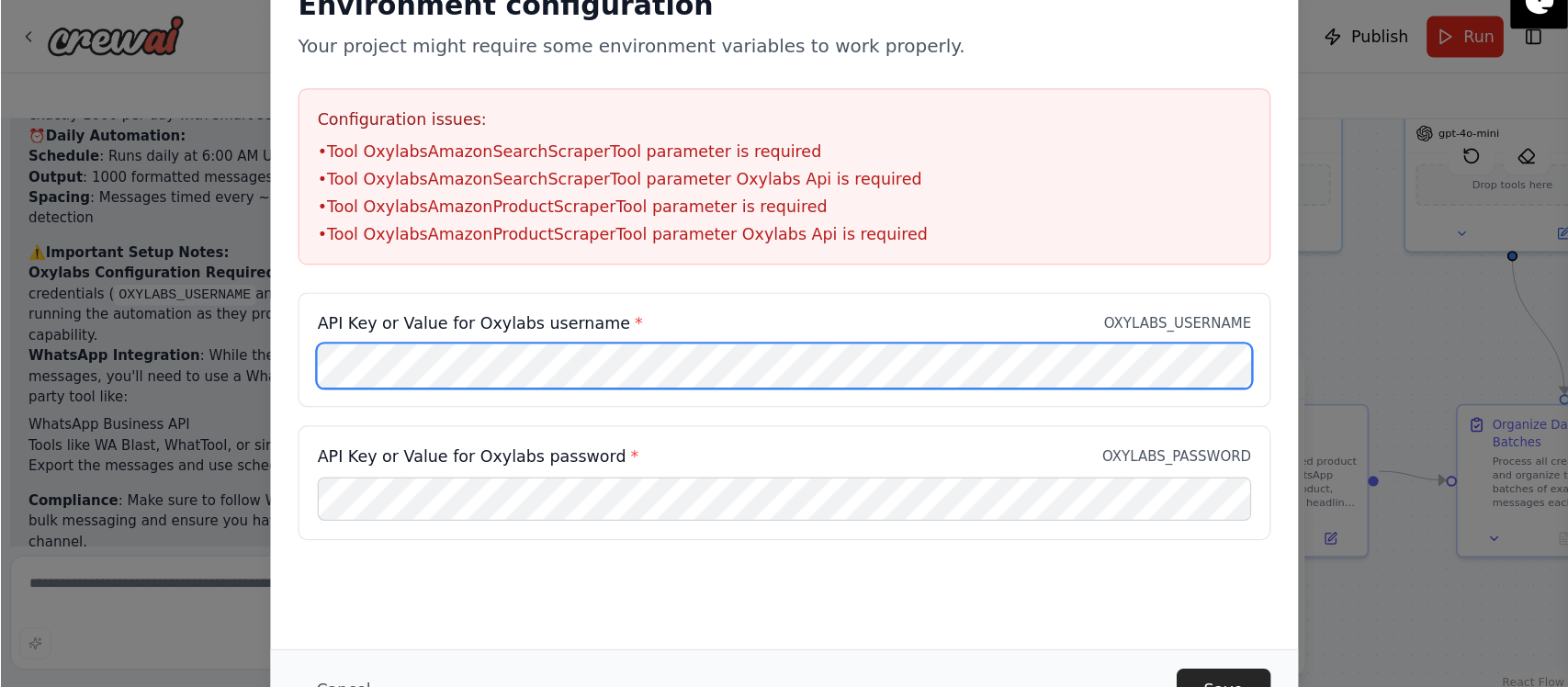
scroll to position [6, 0]
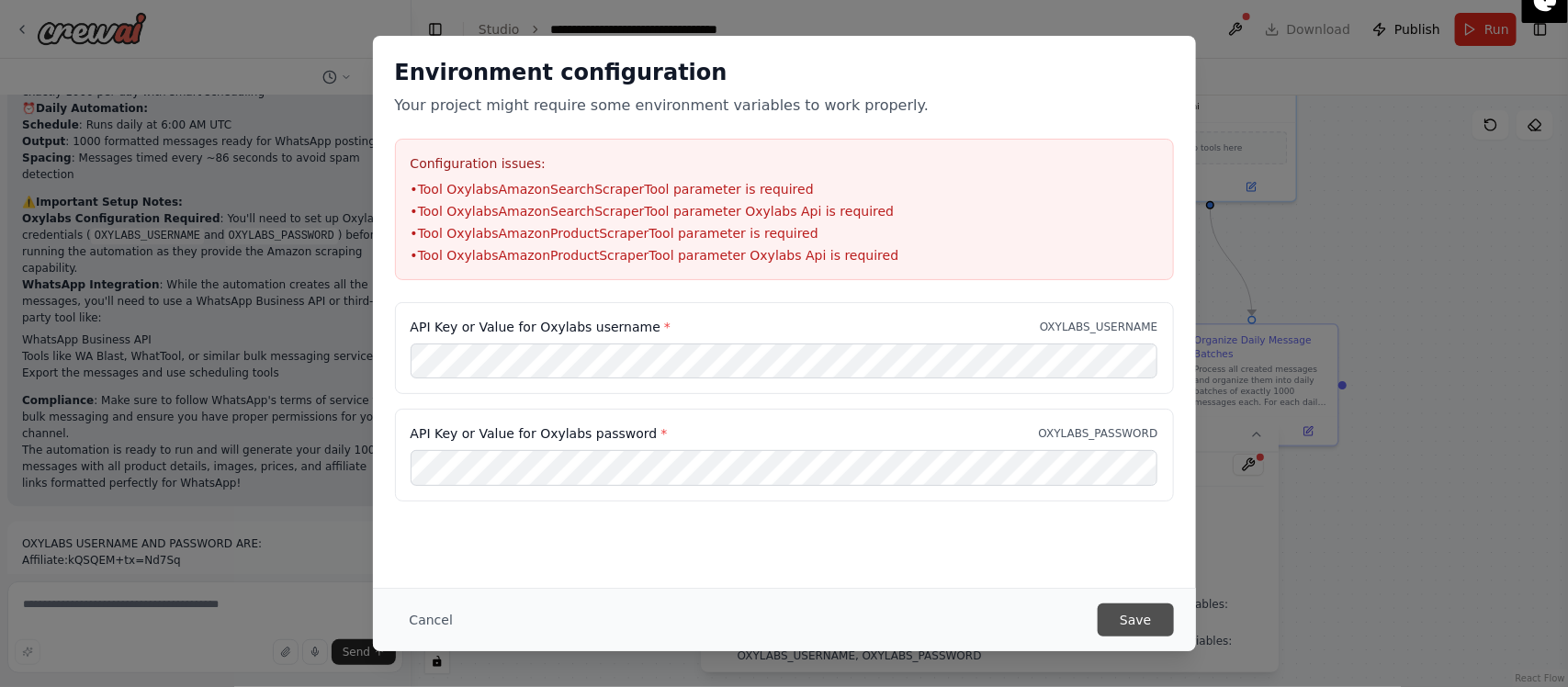
click at [1145, 549] on button "Save" at bounding box center [1135, 620] width 75 height 33
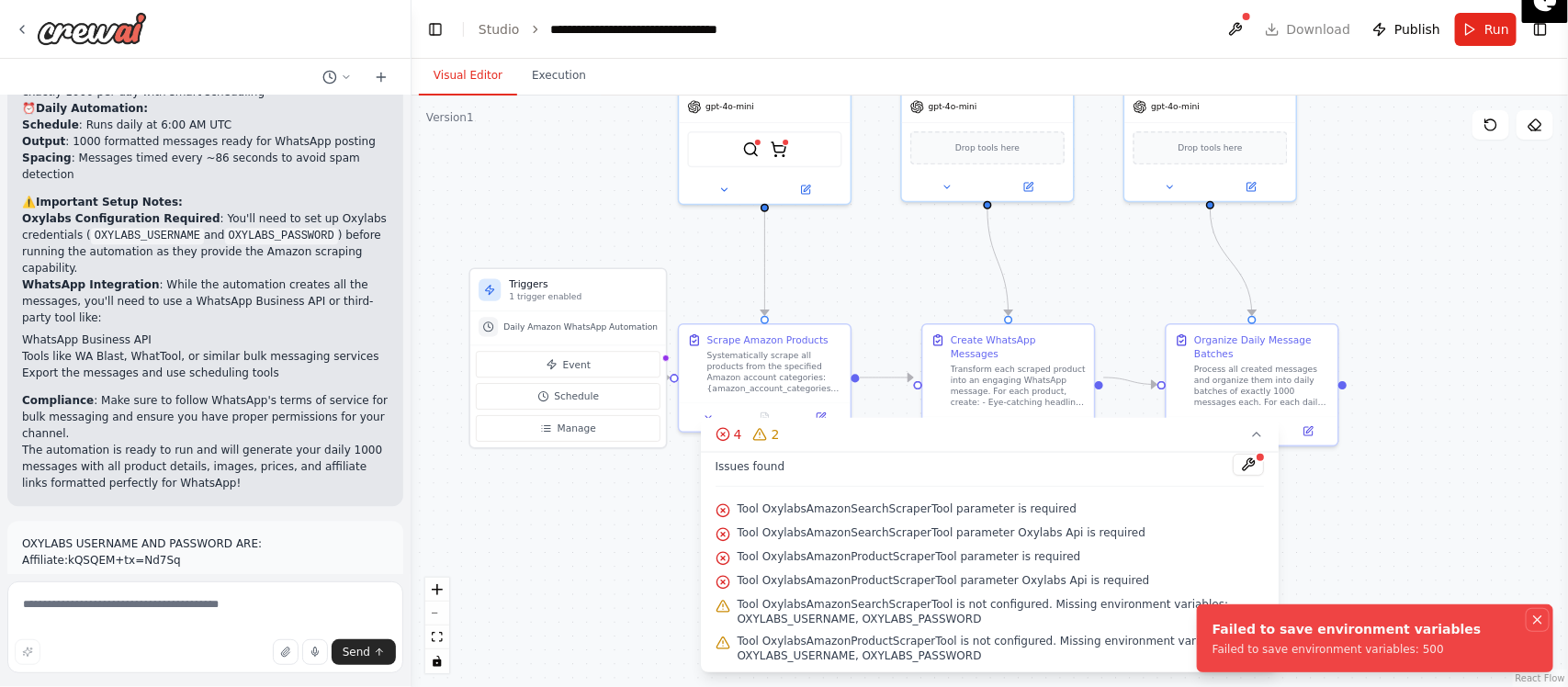
click at [1254, 549] on button "Notifications (F8)" at bounding box center [1538, 620] width 22 height 22
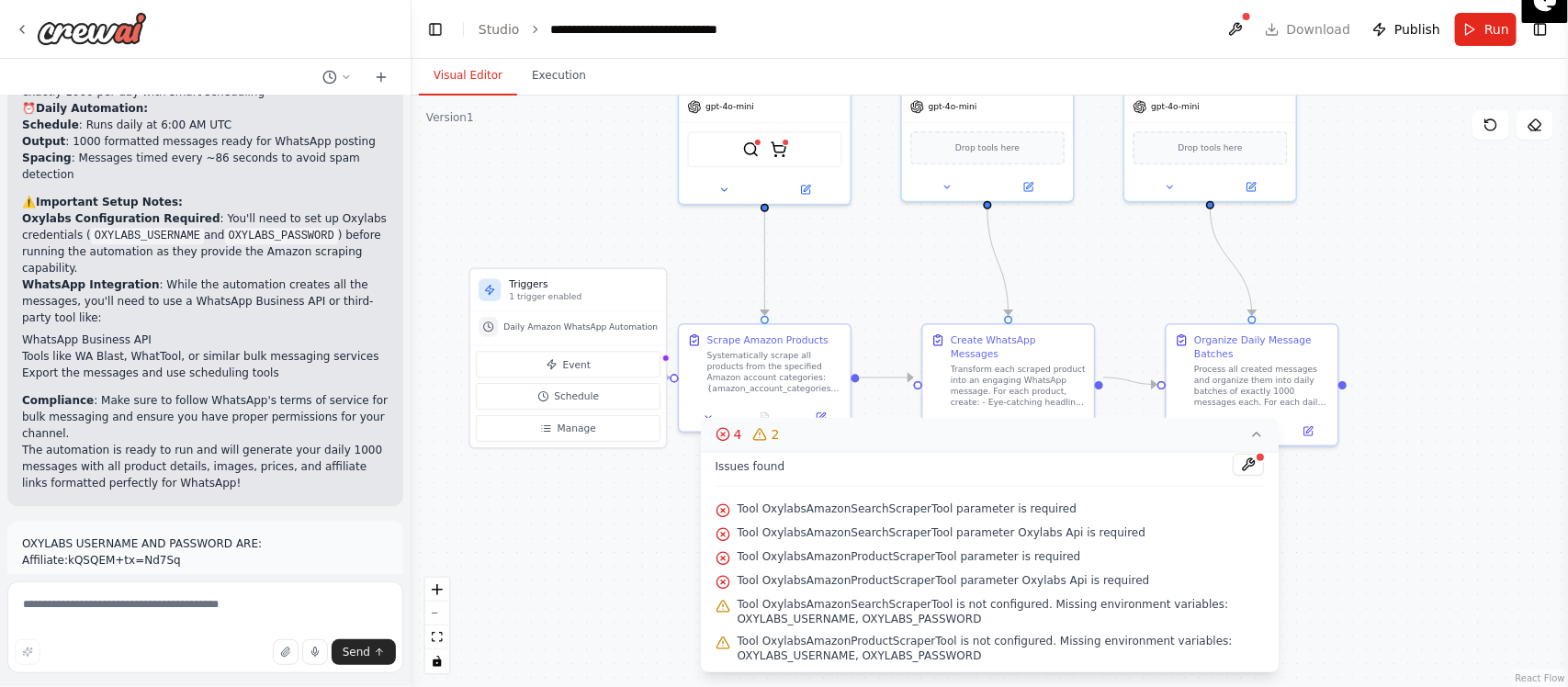
click at [1254, 438] on icon at bounding box center [1257, 435] width 15 height 15
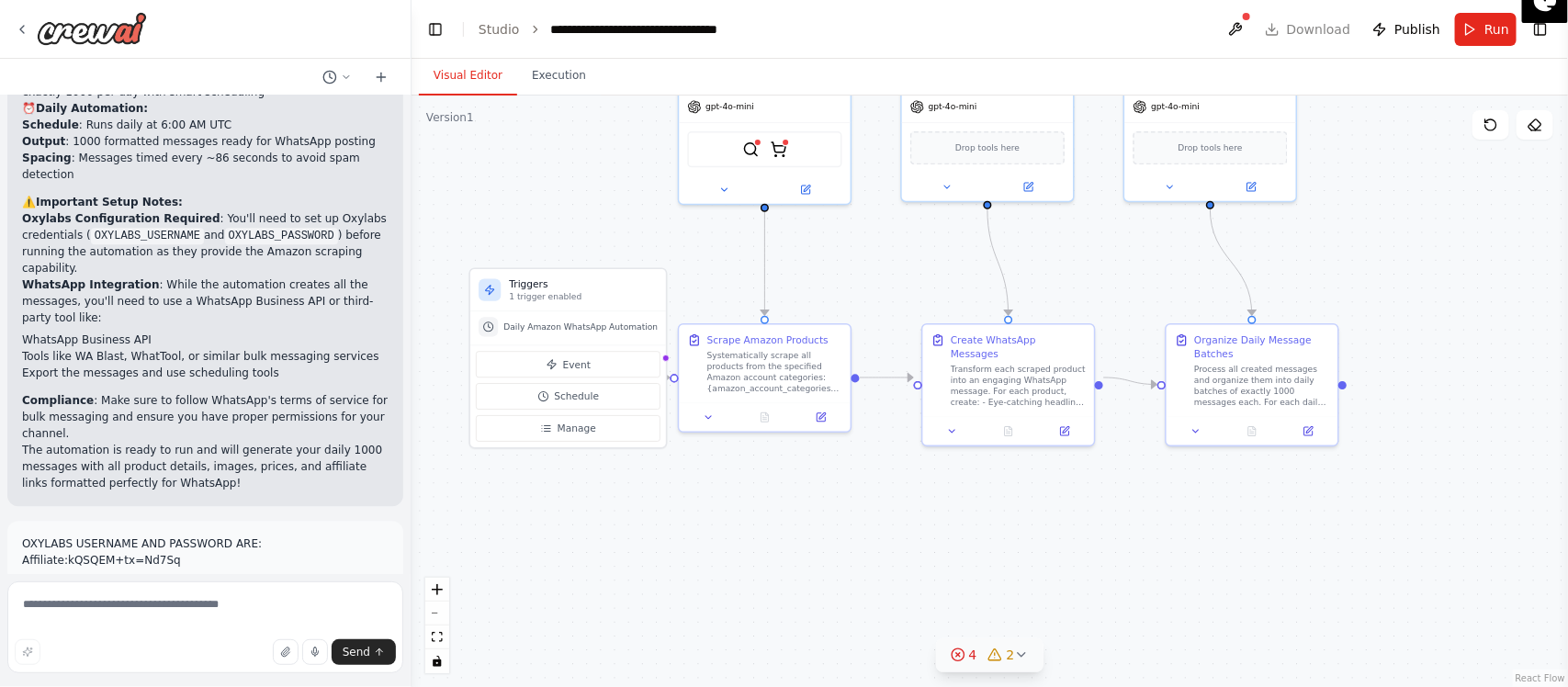
click at [966, 549] on div "4" at bounding box center [964, 656] width 27 height 18
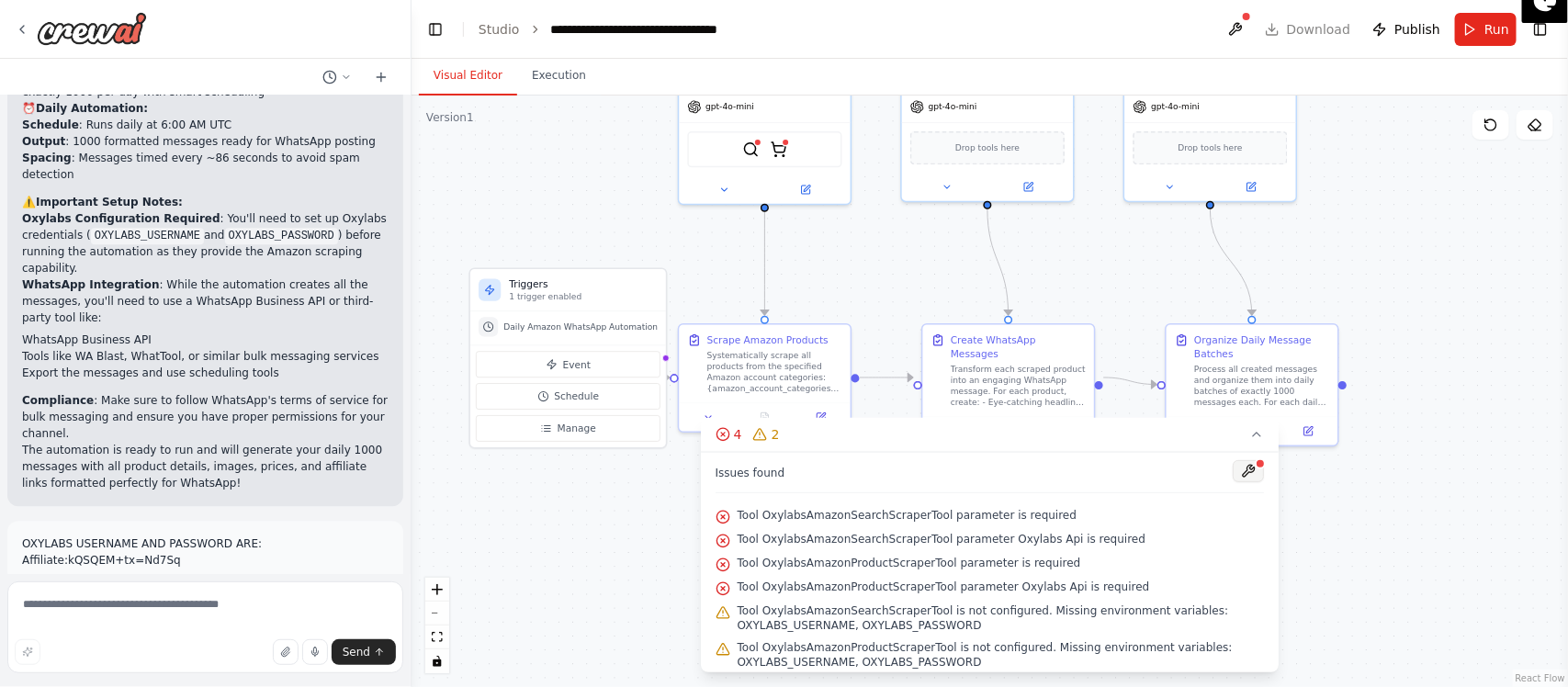
click at [1241, 480] on button at bounding box center [1249, 472] width 31 height 22
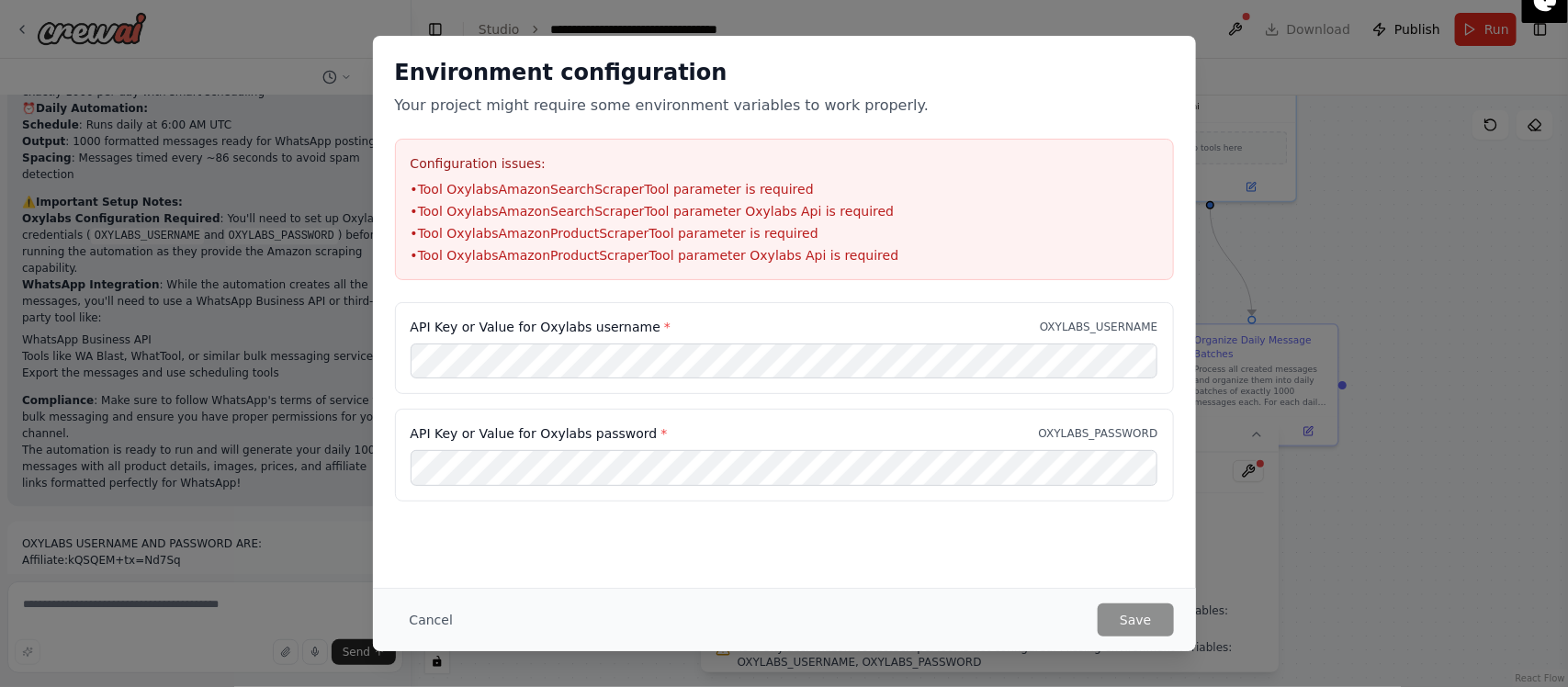
click at [814, 323] on div "API Key or Value for Oxylabs username * OXYLABS_USERNAME" at bounding box center [784, 327] width 748 height 18
click at [1095, 549] on div "Cancel Save" at bounding box center [784, 620] width 779 height 33
click at [1080, 549] on div "Cancel Save" at bounding box center [784, 620] width 823 height 64
click at [1113, 549] on button "Save" at bounding box center [1135, 620] width 75 height 33
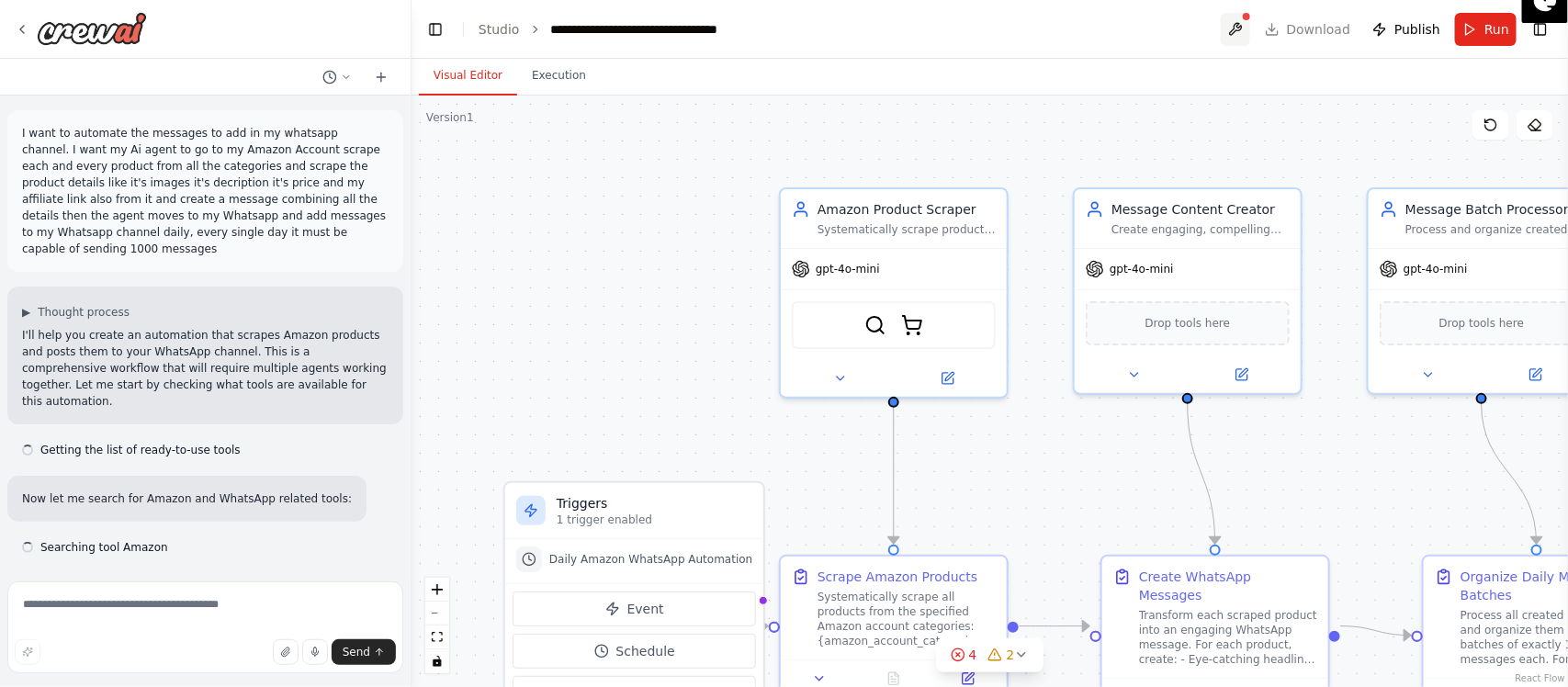
scroll to position [3331, 0]
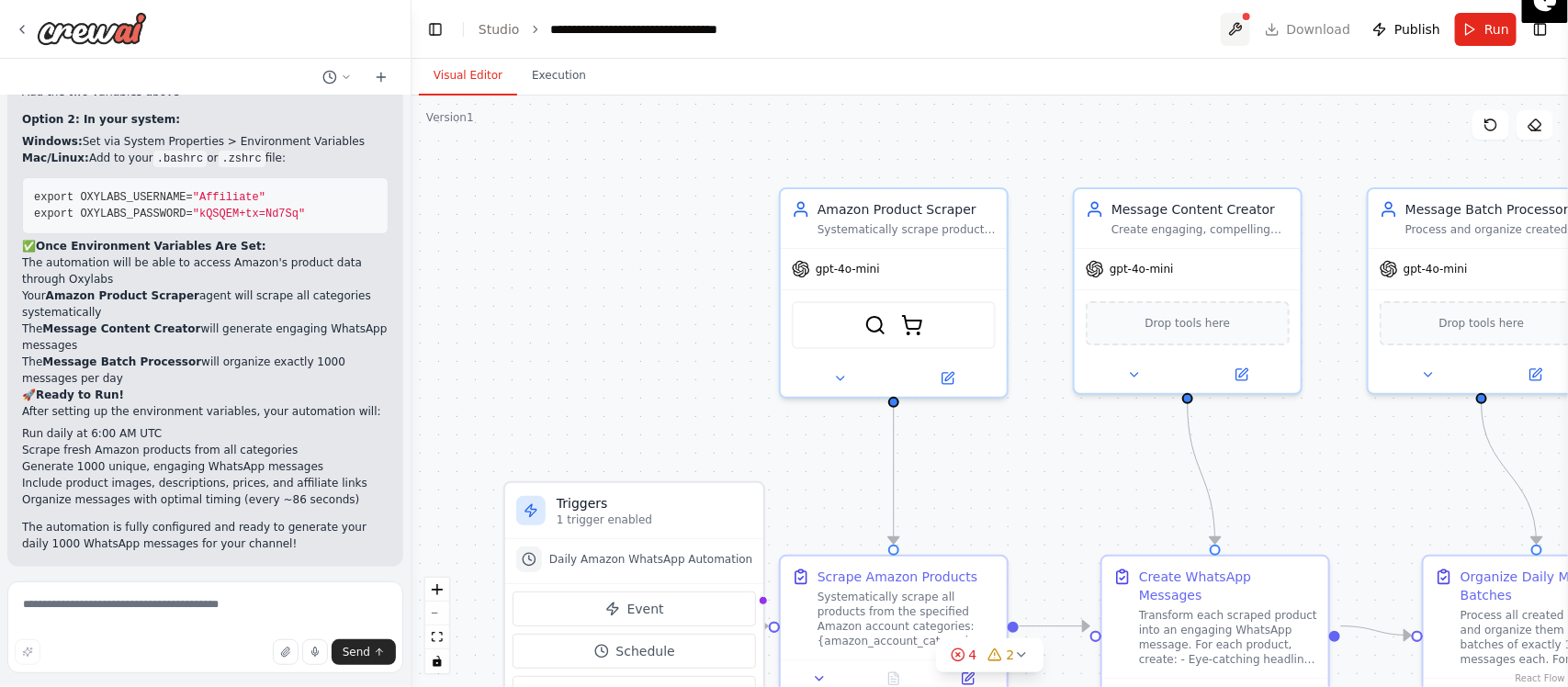
click at [1246, 13] on button at bounding box center [1236, 30] width 30 height 33
click at [888, 323] on div "OxylabsAmazonSearchScraperTool OxylabsAmazonProductScraperTool" at bounding box center [894, 322] width 204 height 48
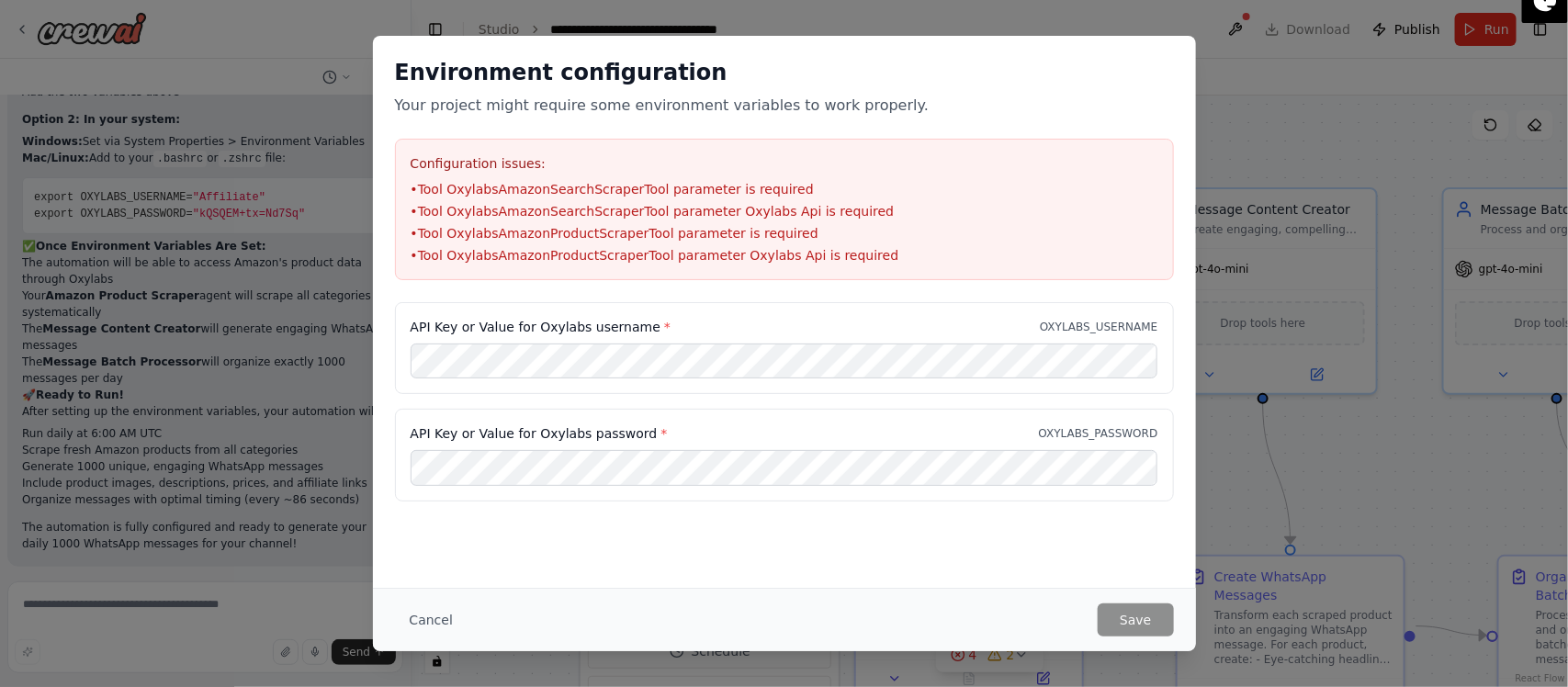
drag, startPoint x: 992, startPoint y: 166, endPoint x: 1039, endPoint y: 181, distance: 49.3
click at [1062, 163] on body "I want to automate the messages to add in my whatsapp channel. I want my Ai age…" at bounding box center [784, 343] width 1568 height 687
click at [1123, 608] on button "Save" at bounding box center [1135, 620] width 75 height 33
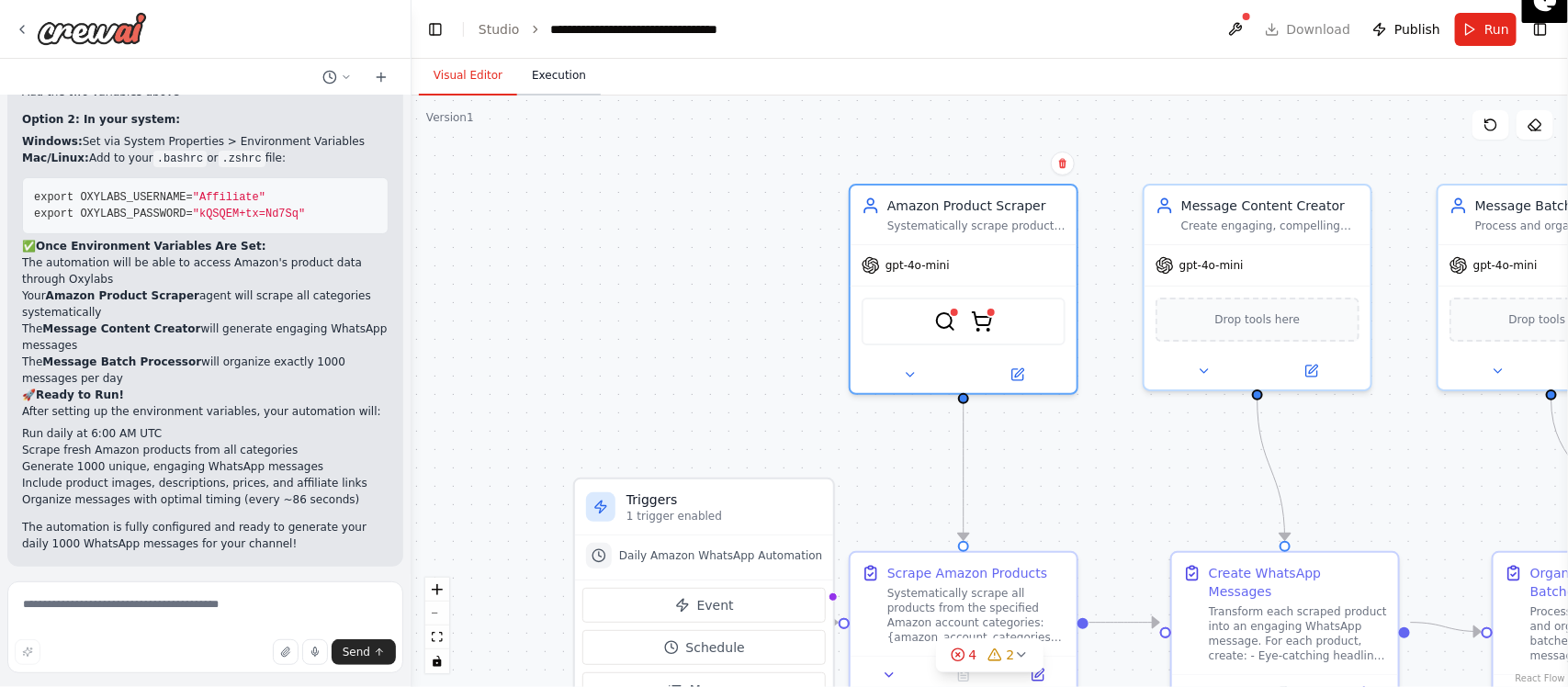
click at [548, 75] on button "Execution" at bounding box center [558, 77] width 83 height 39
click at [469, 83] on button "Visual Editor" at bounding box center [468, 77] width 98 height 39
click at [1238, 39] on button at bounding box center [1236, 30] width 30 height 33
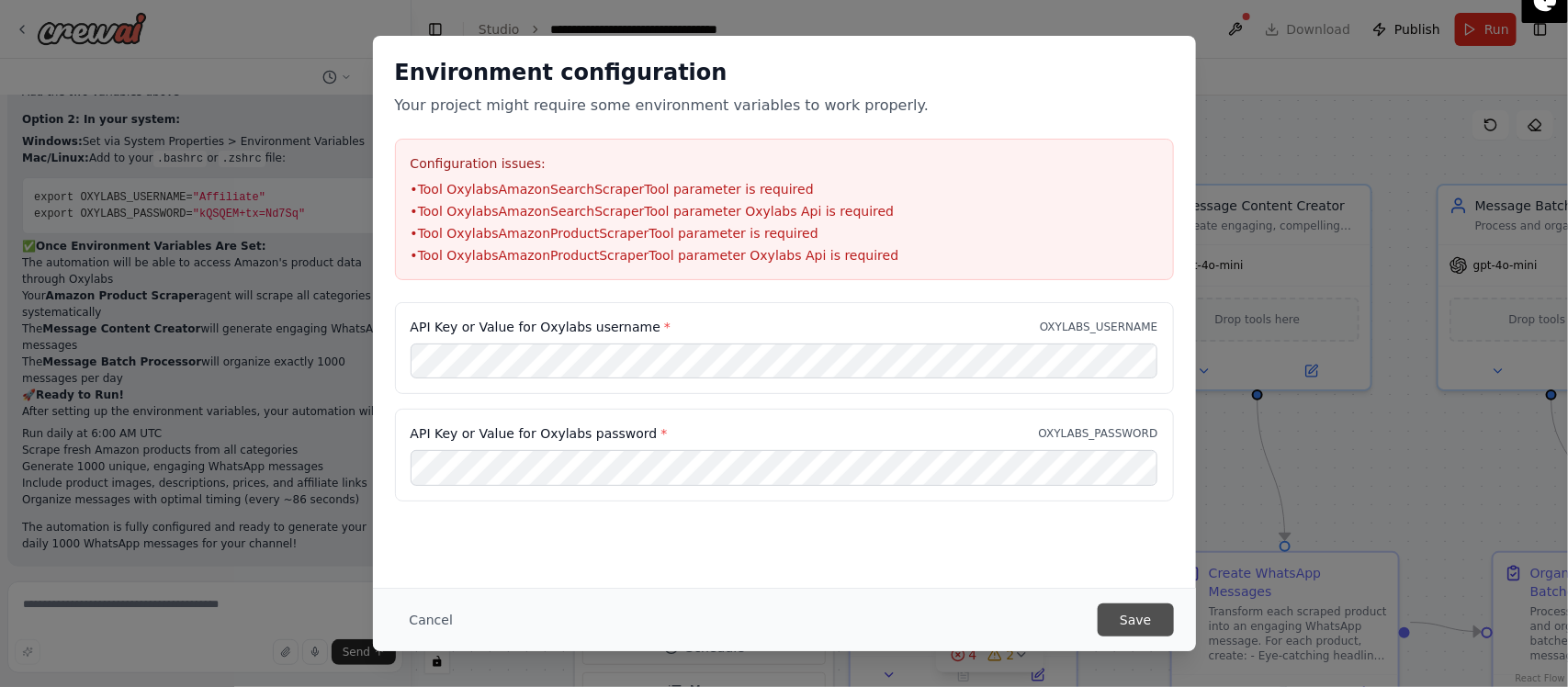
click at [1130, 631] on button "Save" at bounding box center [1135, 620] width 75 height 33
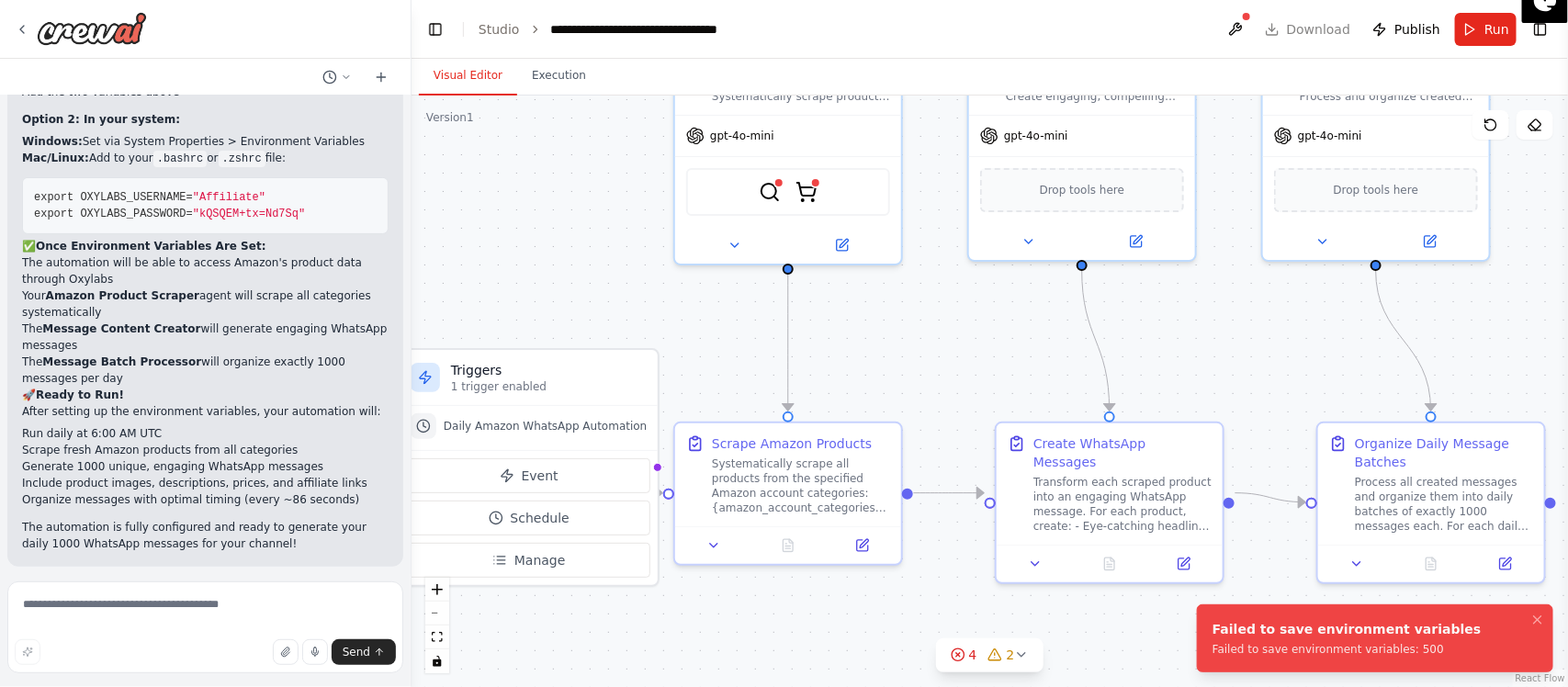
drag, startPoint x: 1023, startPoint y: 504, endPoint x: 847, endPoint y: 374, distance: 218.8
click at [847, 374] on div ".deletable-edge-delete-btn { width: 20px; height: 20px; border: 0px solid #ffff…" at bounding box center [989, 391] width 1157 height 592
click at [766, 178] on img at bounding box center [770, 189] width 22 height 22
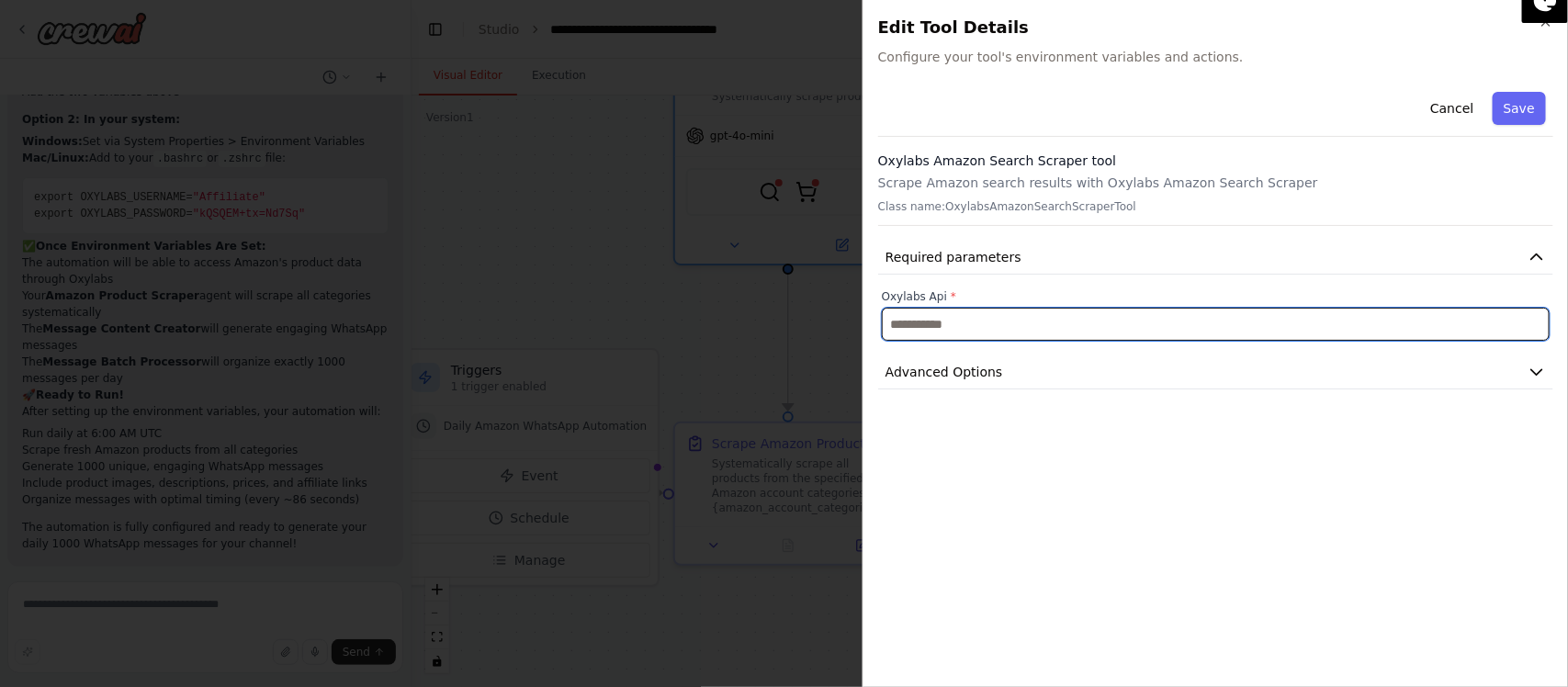
drag, startPoint x: 921, startPoint y: 322, endPoint x: 937, endPoint y: 322, distance: 16.0
click at [928, 322] on input "text" at bounding box center [1216, 325] width 668 height 33
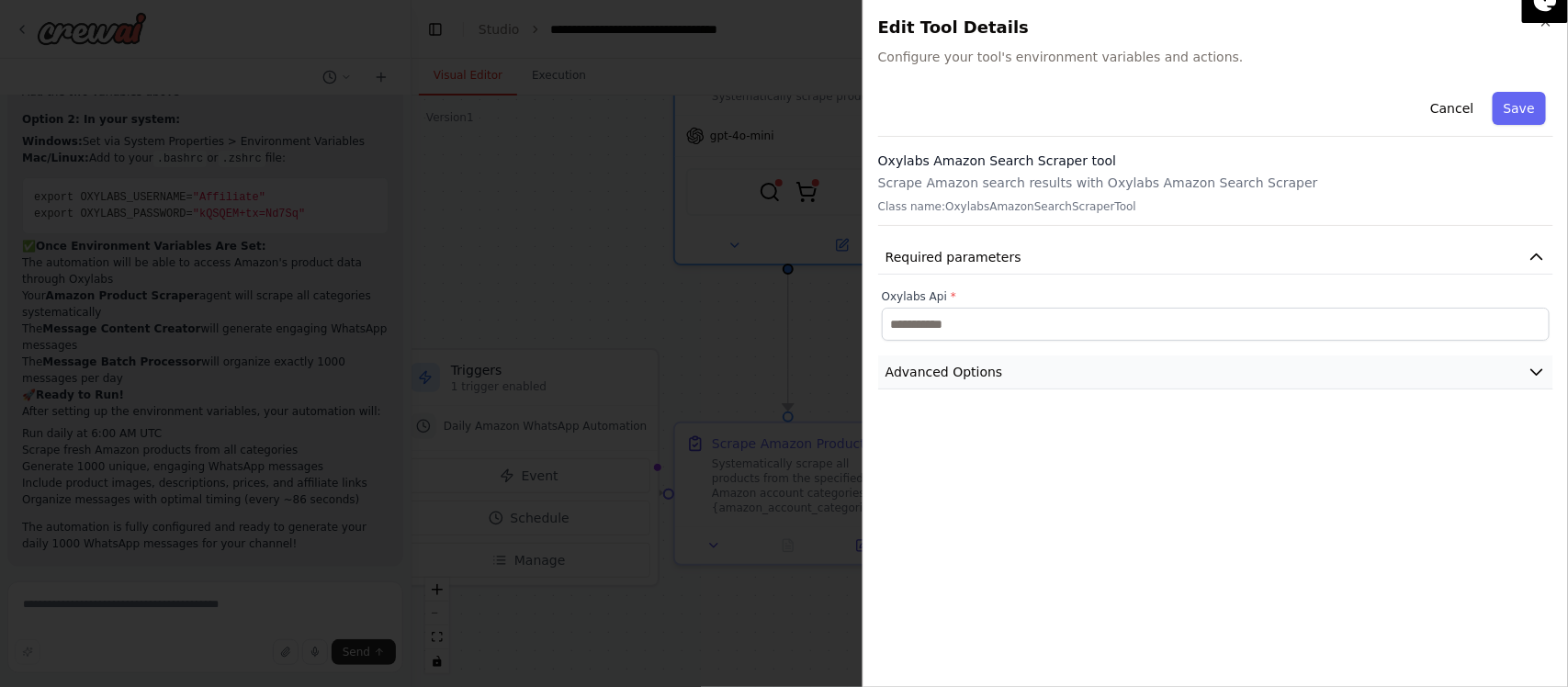
click at [945, 374] on span "Advanced Options" at bounding box center [944, 373] width 117 height 18
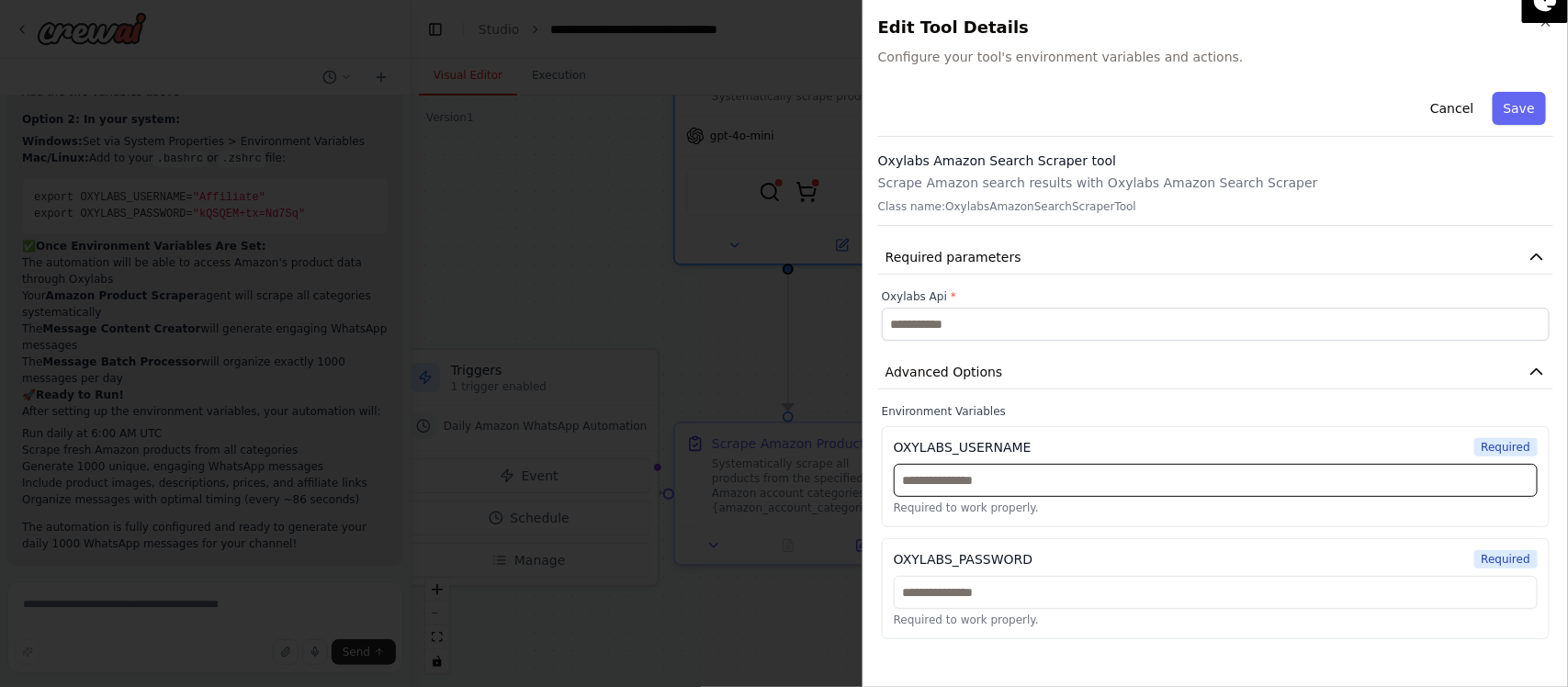
click at [1062, 490] on input "text" at bounding box center [1216, 481] width 644 height 33
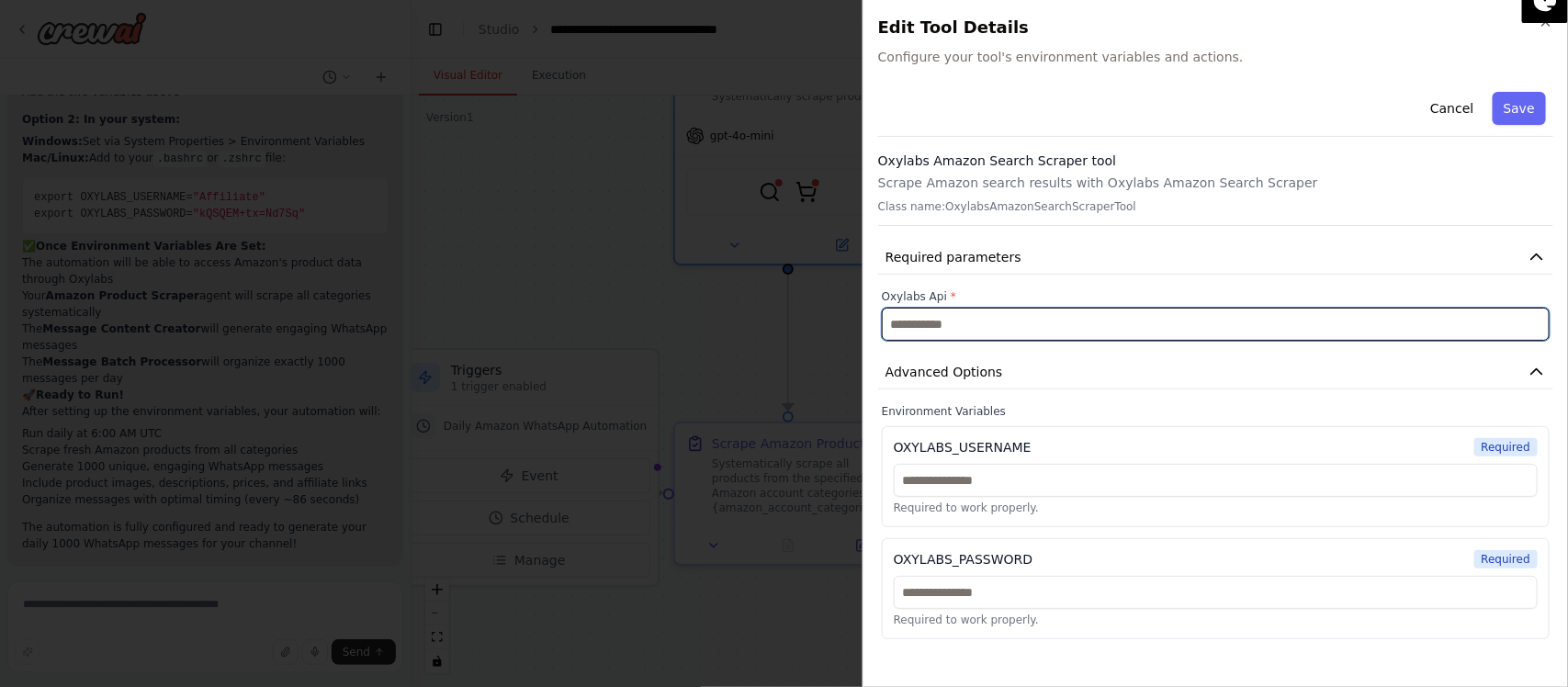
click at [1011, 314] on input "text" at bounding box center [1216, 325] width 668 height 33
